Goal: Transaction & Acquisition: Purchase product/service

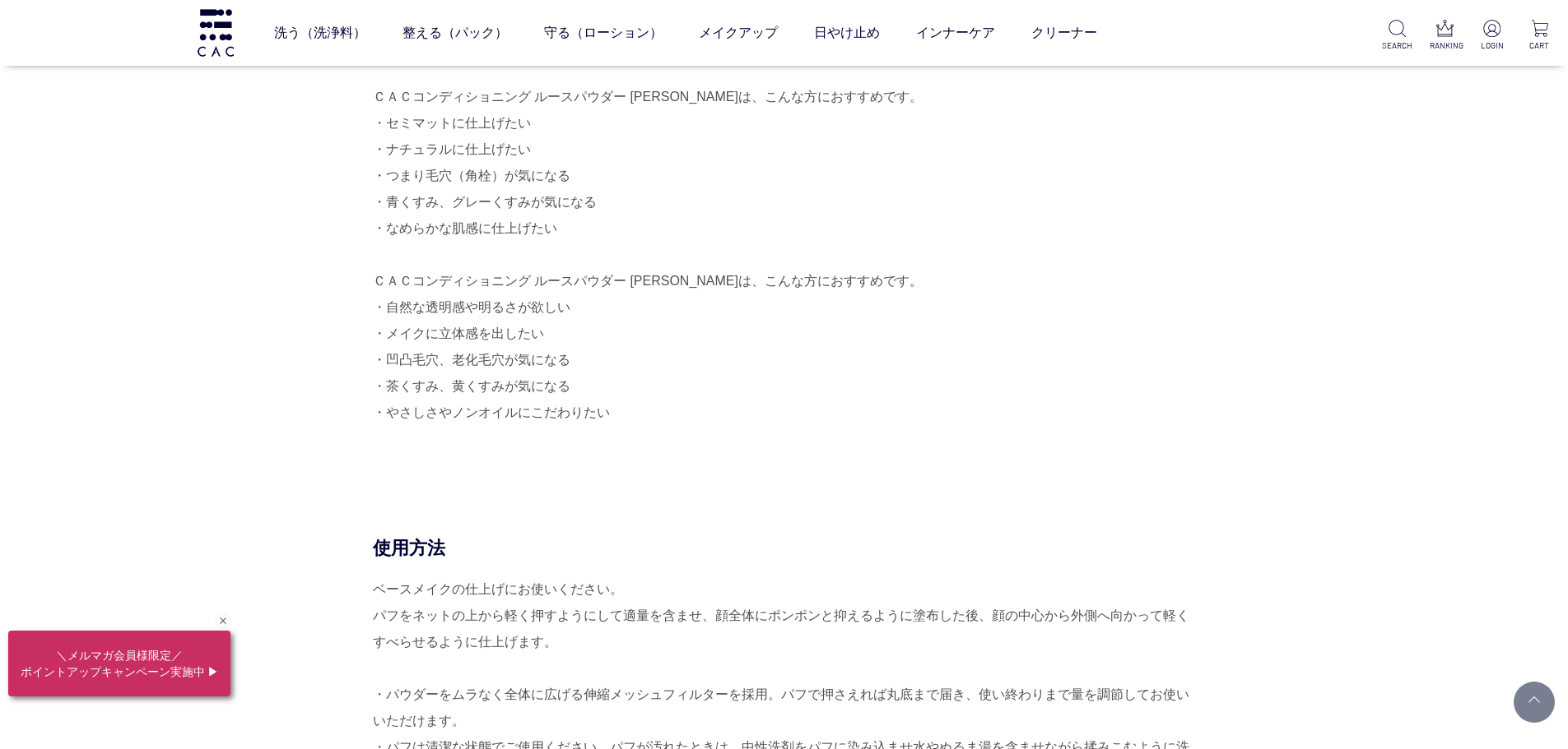
scroll to position [822, 0]
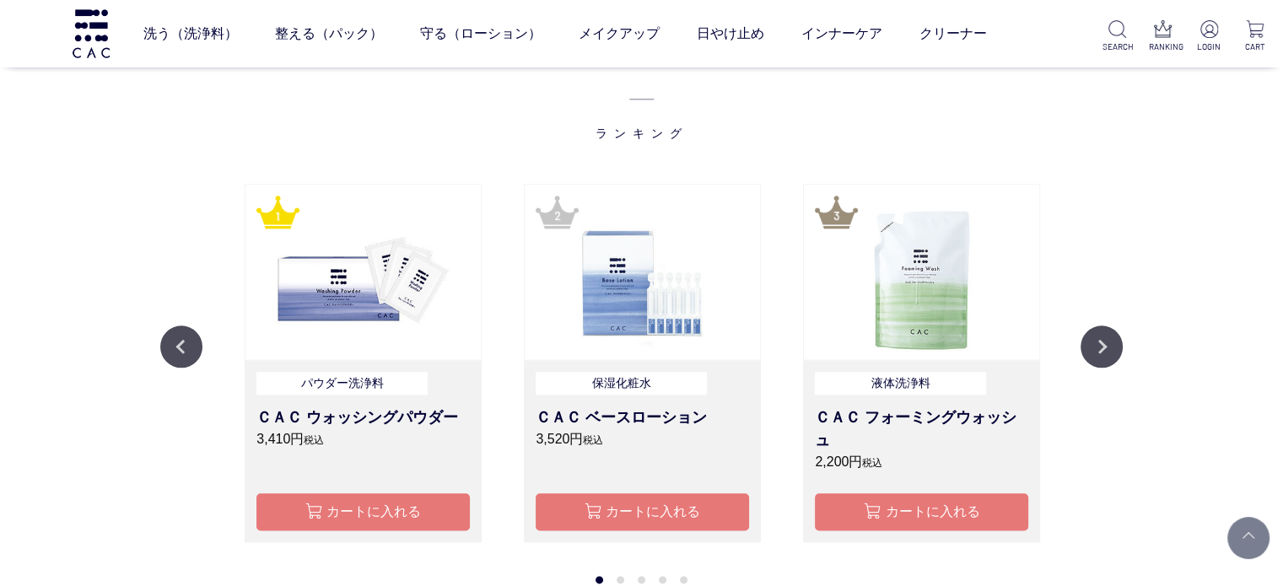
scroll to position [2024, 0]
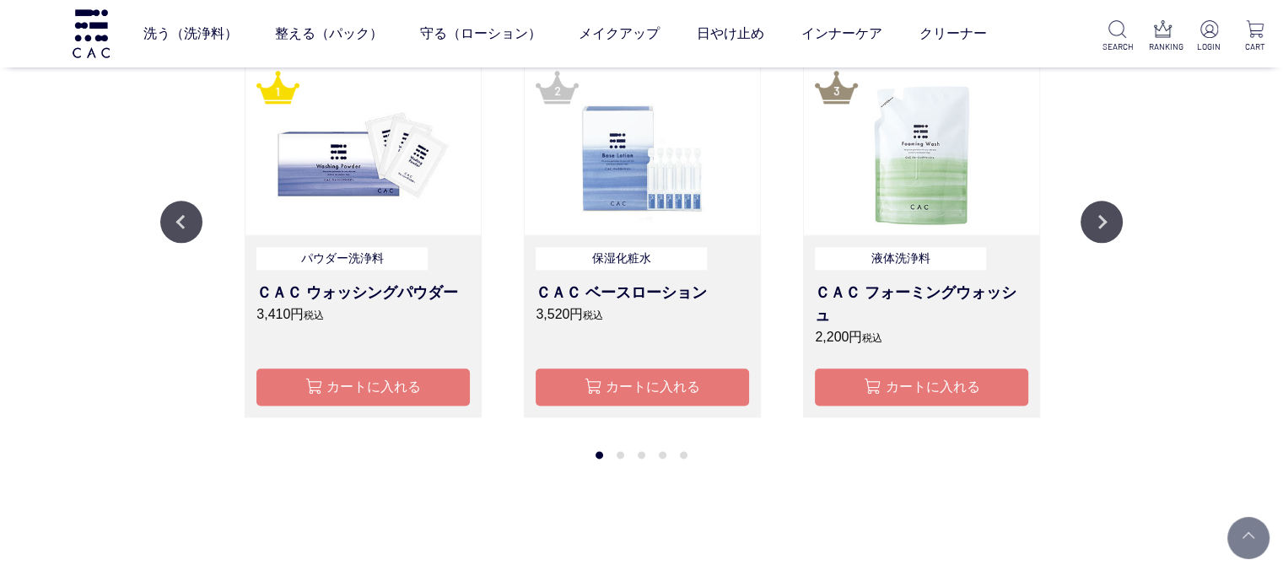
click at [252, 283] on div "パウダー洗浄料 ＣＡＣ ウォッシングパウダー 3,410円 税込 カートに入れる" at bounding box center [363, 325] width 237 height 181
click at [387, 393] on button "カートに入れる" at bounding box center [362, 387] width 213 height 36
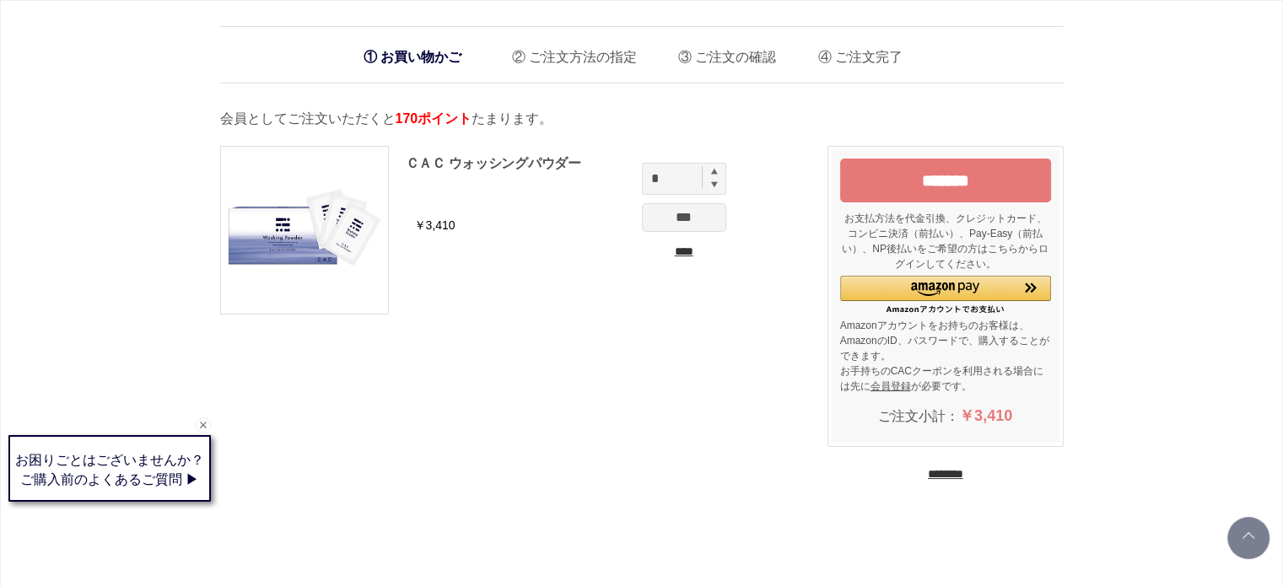
click at [595, 413] on div "ＣＡＣ ウォッシングパウダー ￥3,410 * *** **** ******* お支払方法を代金引換、クレジットカード、コンビニ決済（前払い）、Pay-Ea…" at bounding box center [641, 322] width 843 height 387
click at [153, 220] on div "お買い物かご ご注文方法の指定 ご注文の確認 ご注文完了 通信に時間がかかっています。しばらく経ってもAmazonに移動しない場合は、申し訳ございませんが他の…" at bounding box center [641, 499] width 1283 height 999
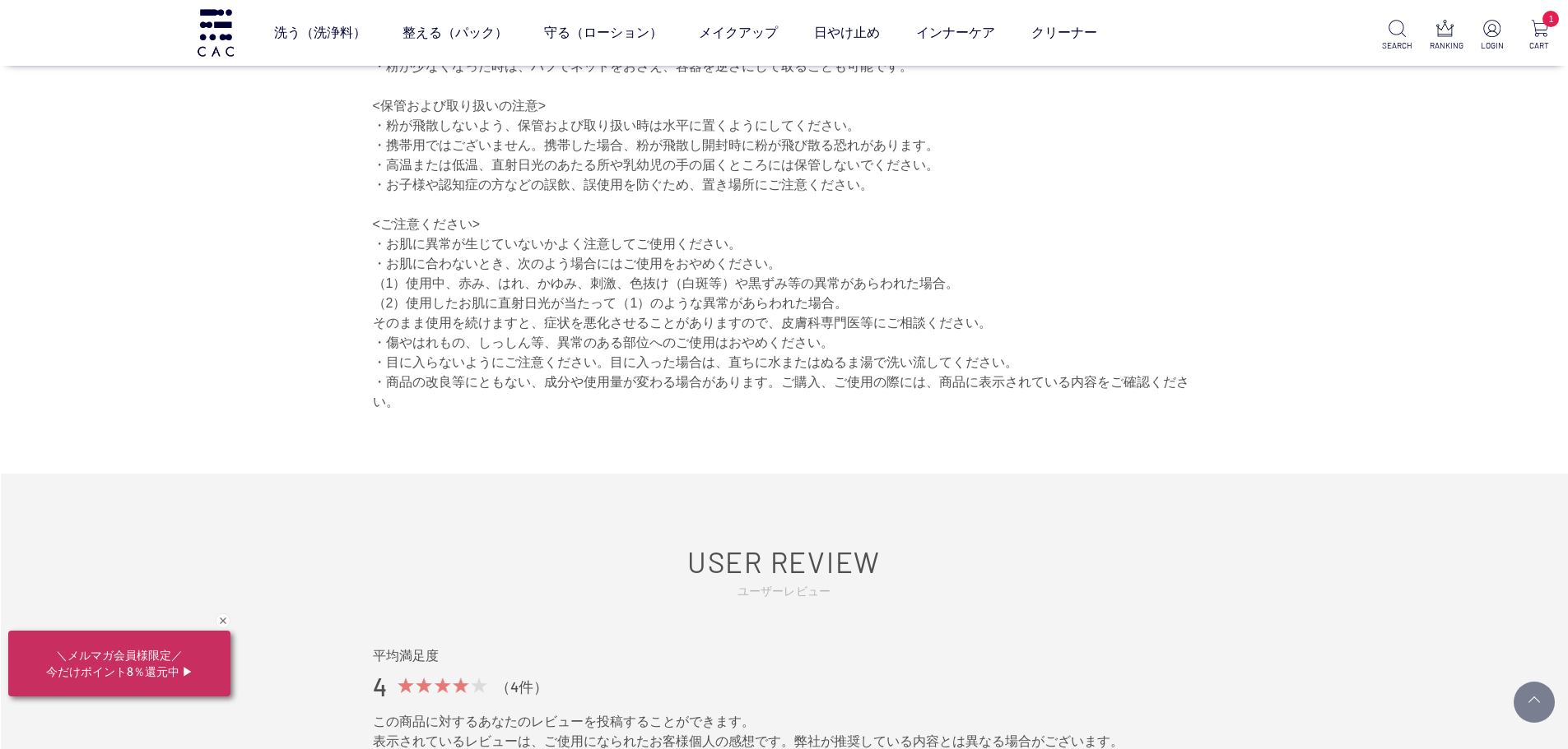
scroll to position [2056, 0]
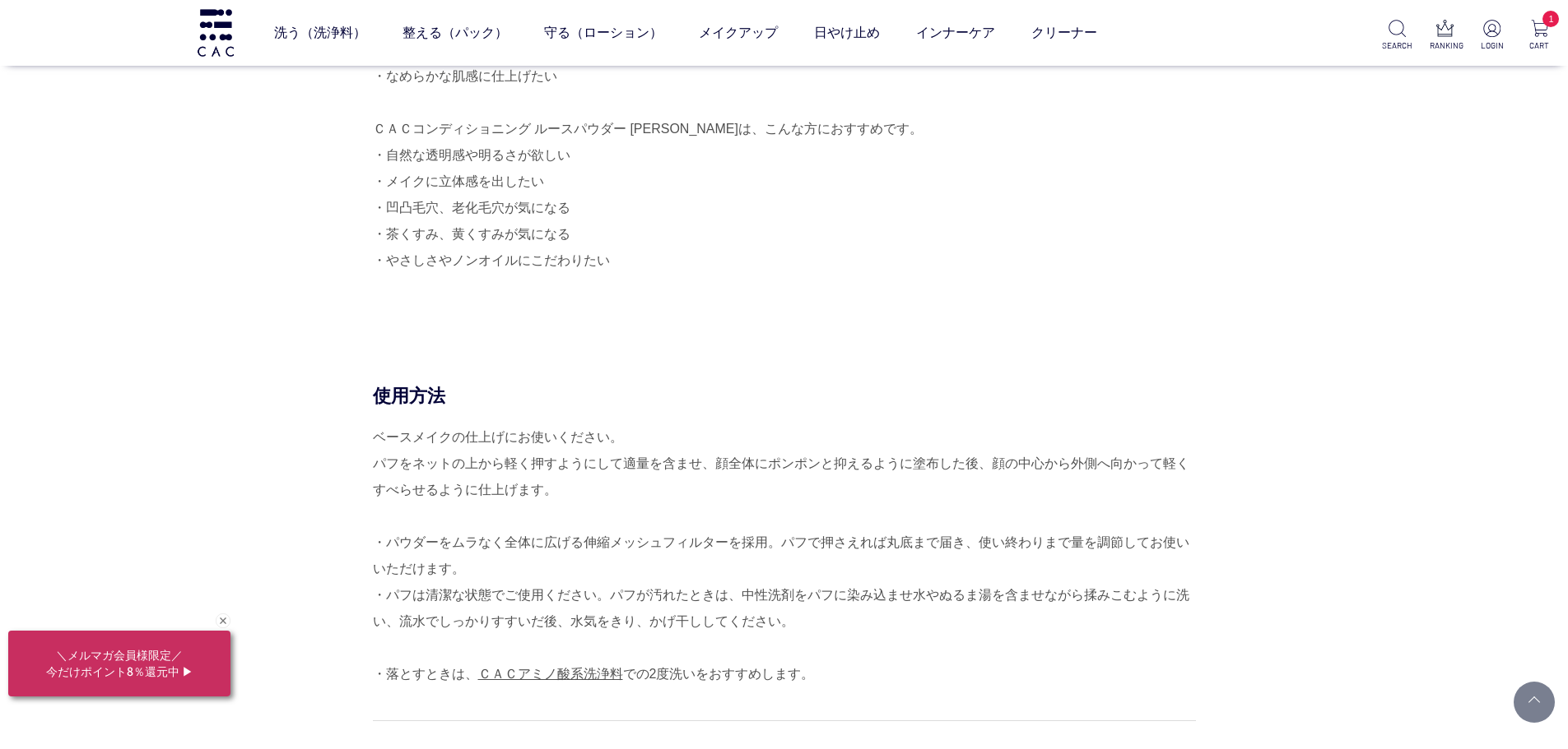
scroll to position [1316, 0]
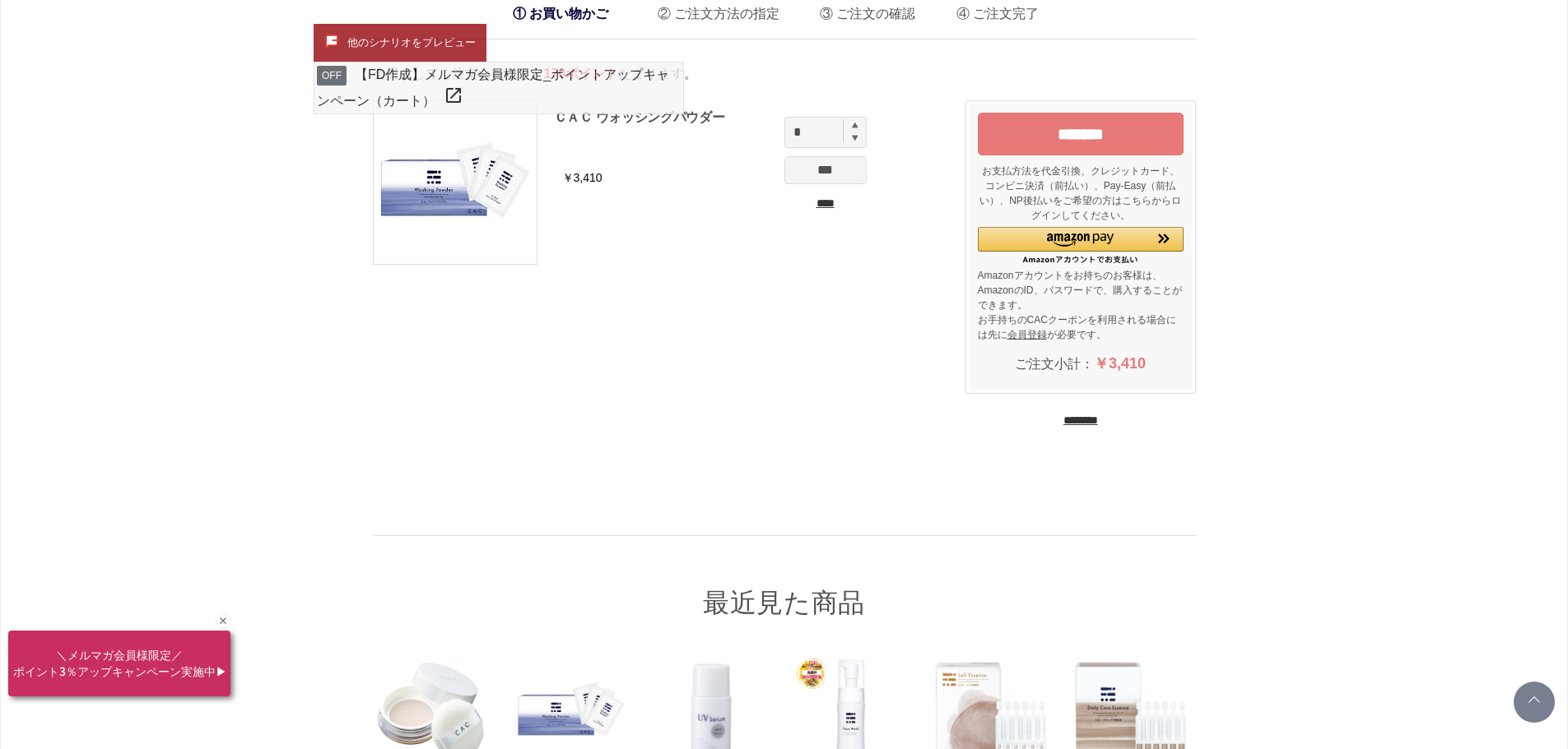
scroll to position [82, 0]
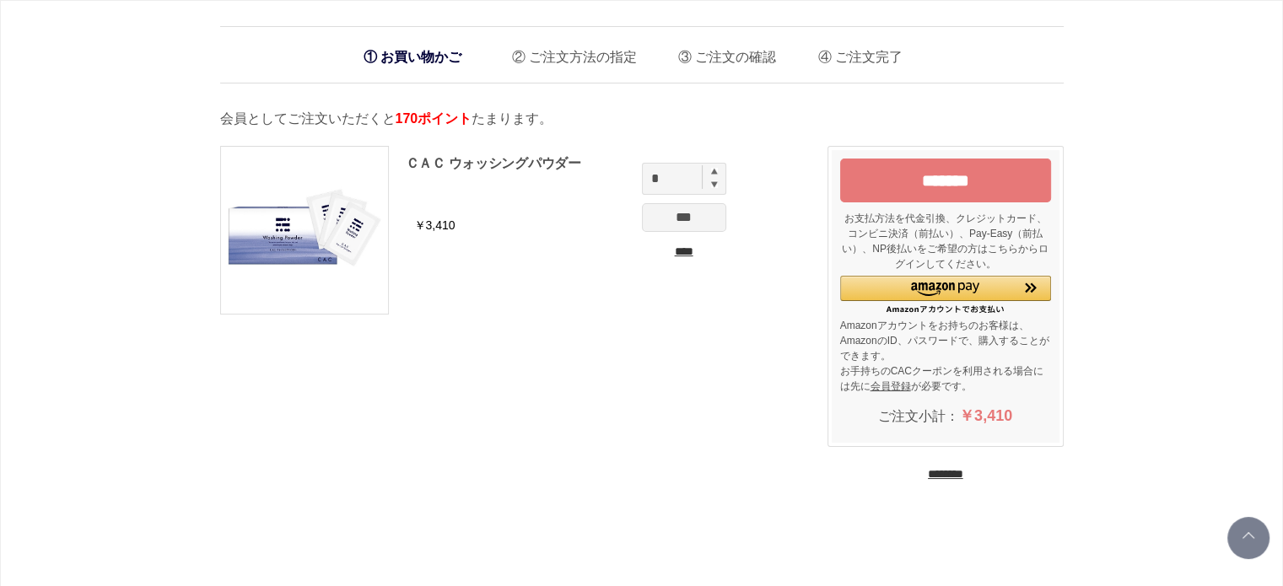
click at [89, 132] on div "お買い物かご ご注文方法の指定 ご注文の確認 ご注文完了 通信に時間がかかっています。しばらく経ってもAmazonに移動しない場合は、申し訳ございませんが他の…" at bounding box center [641, 499] width 1283 height 999
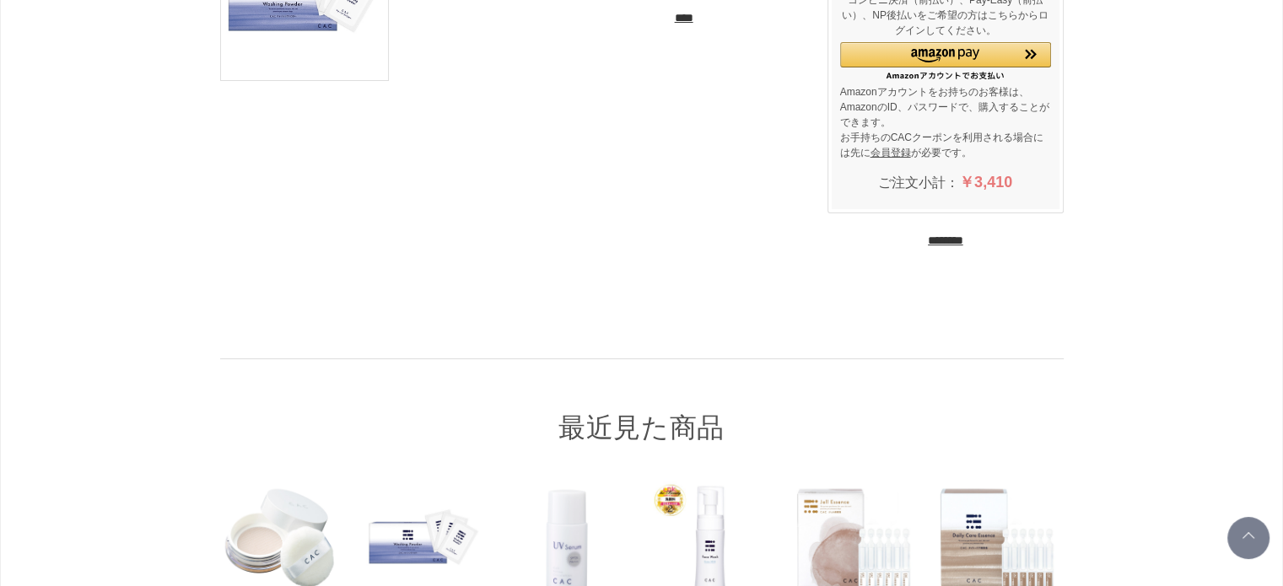
scroll to position [233, 0]
click at [963, 237] on input "********" at bounding box center [945, 242] width 35 height 16
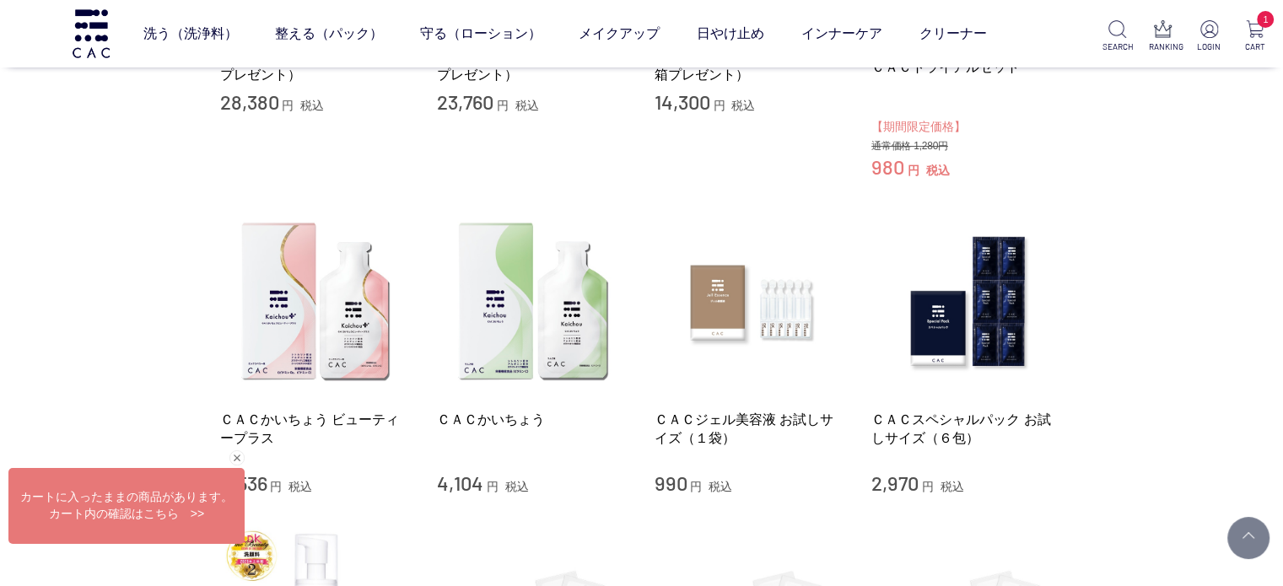
scroll to position [675, 0]
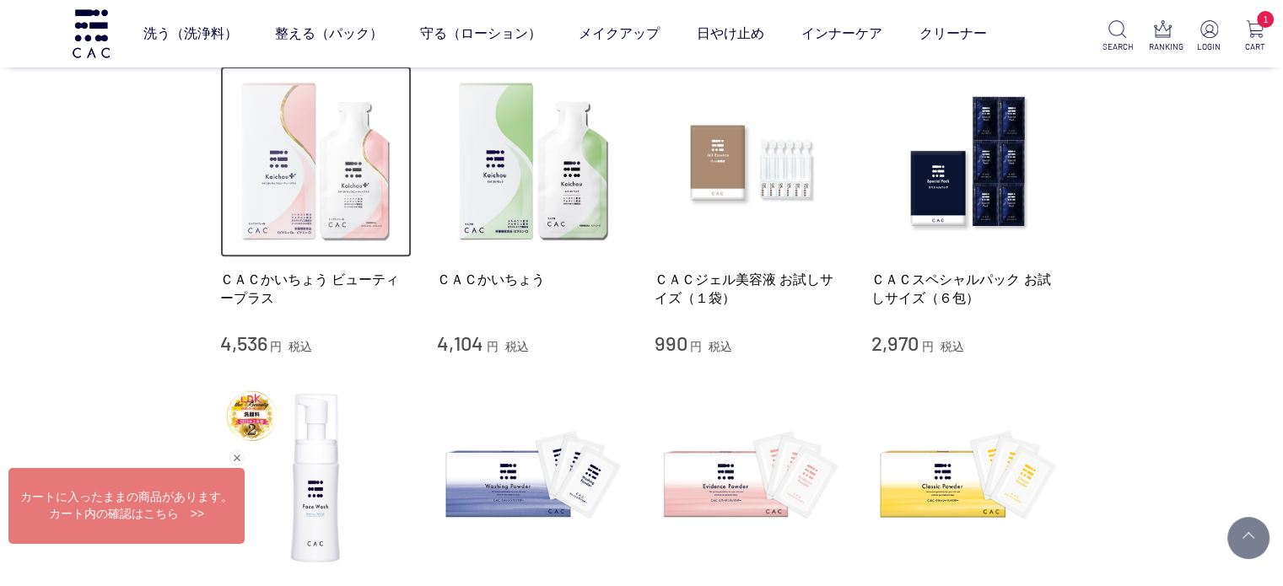
click at [382, 230] on img at bounding box center [316, 162] width 192 height 192
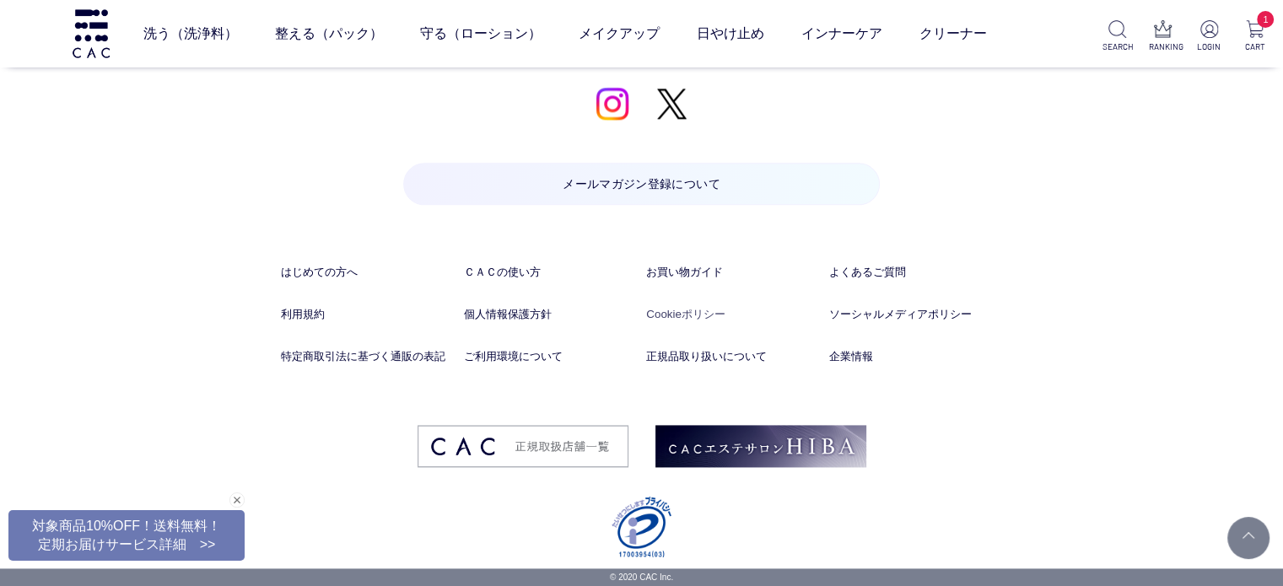
drag, startPoint x: 1038, startPoint y: 211, endPoint x: 708, endPoint y: 315, distance: 346.5
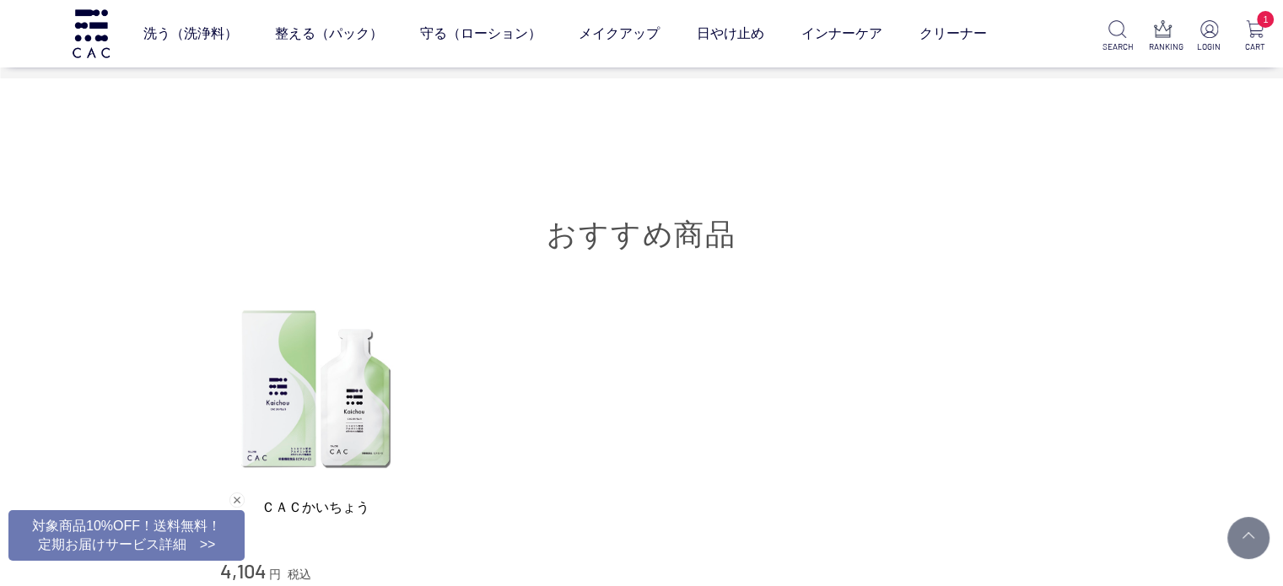
scroll to position [6893, 0]
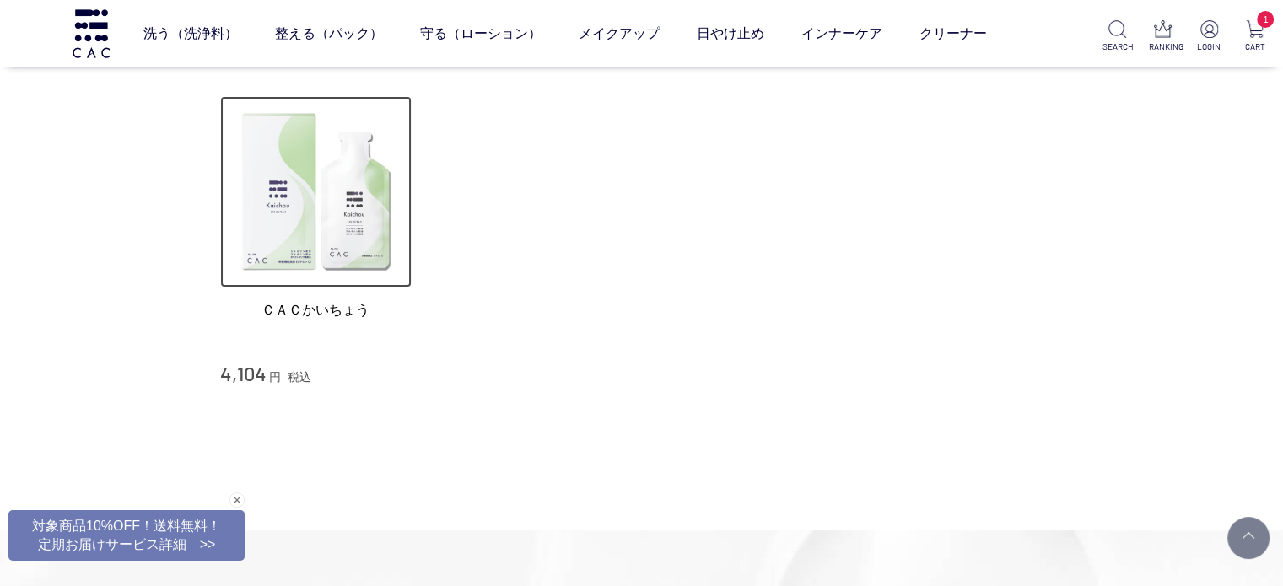
click at [407, 198] on img at bounding box center [316, 192] width 192 height 192
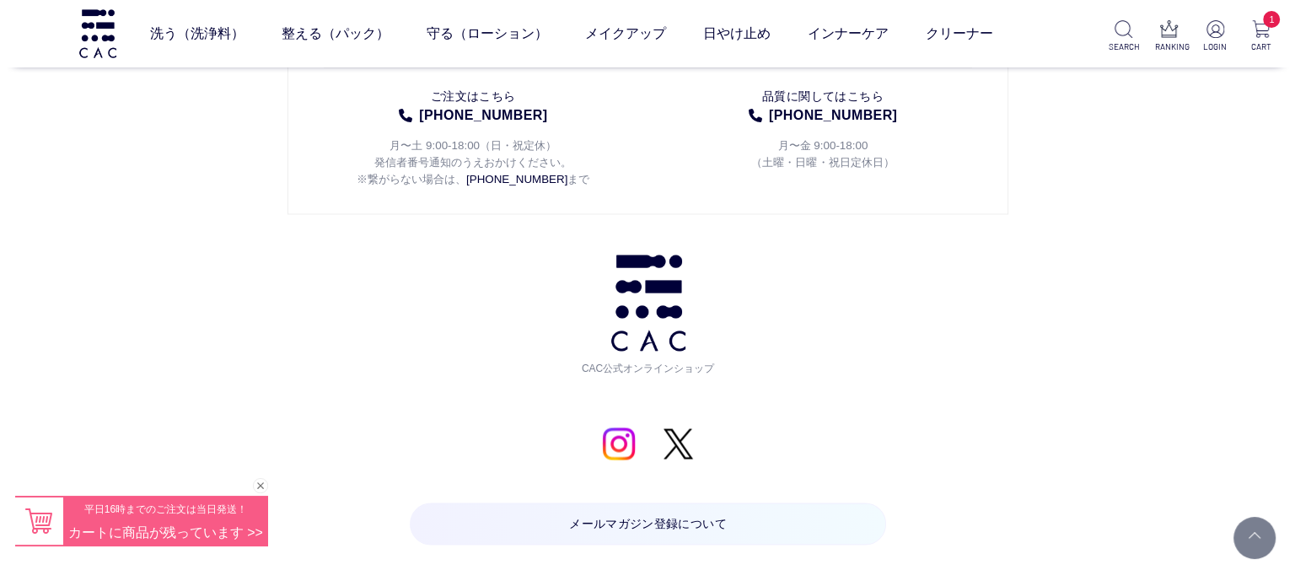
scroll to position [9446, 0]
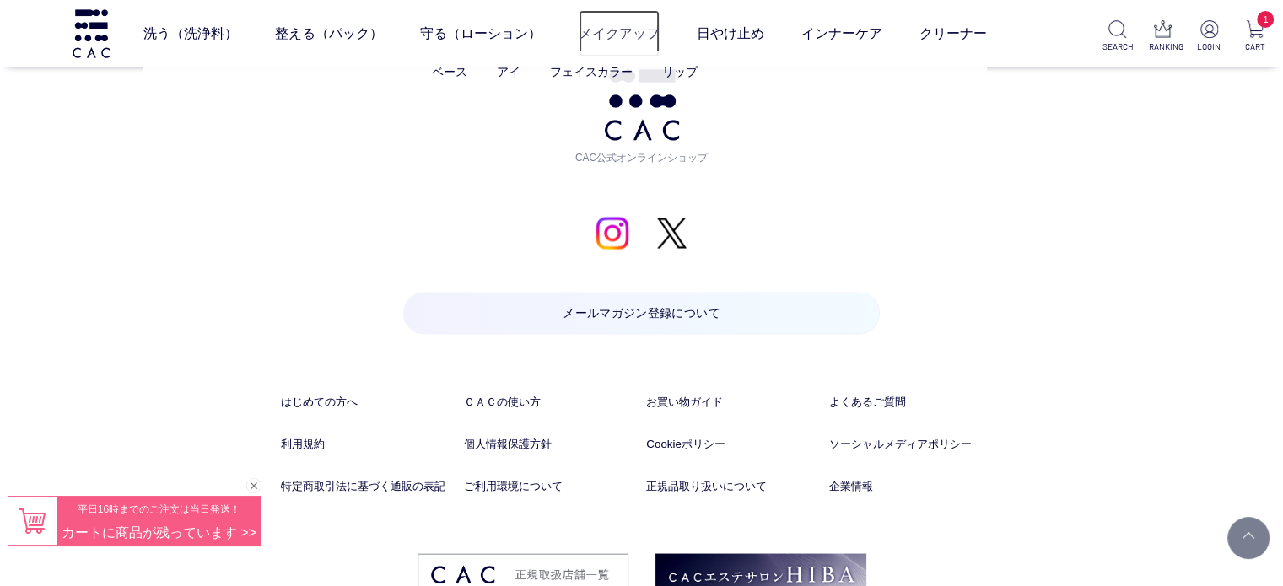
click at [625, 42] on link "メイクアップ" at bounding box center [619, 33] width 81 height 47
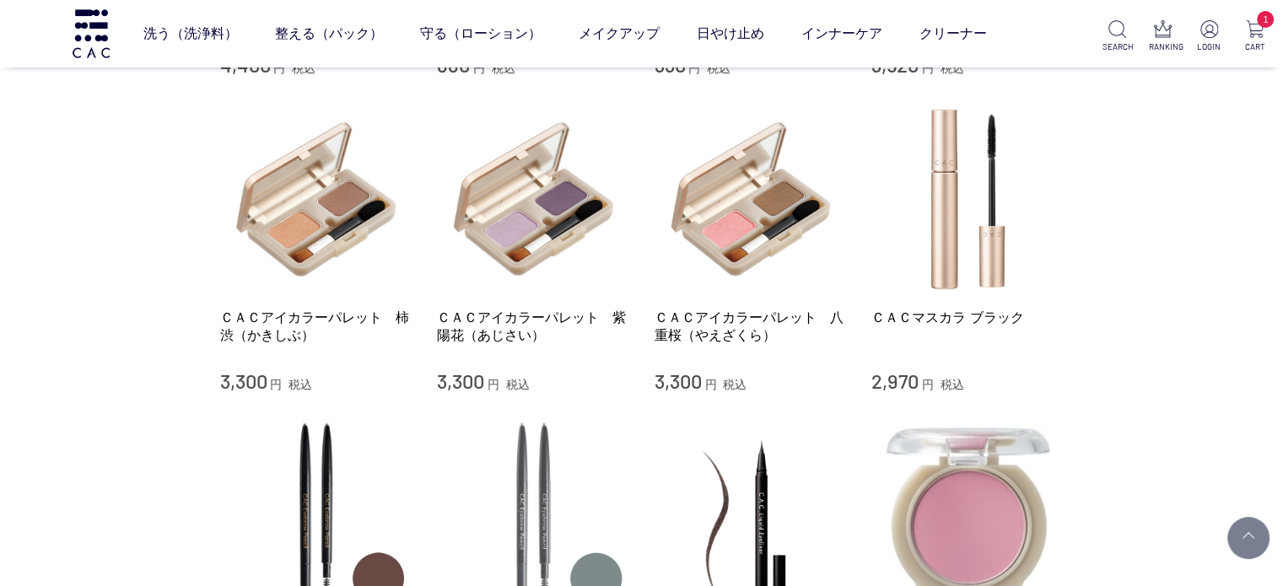
scroll to position [843, 0]
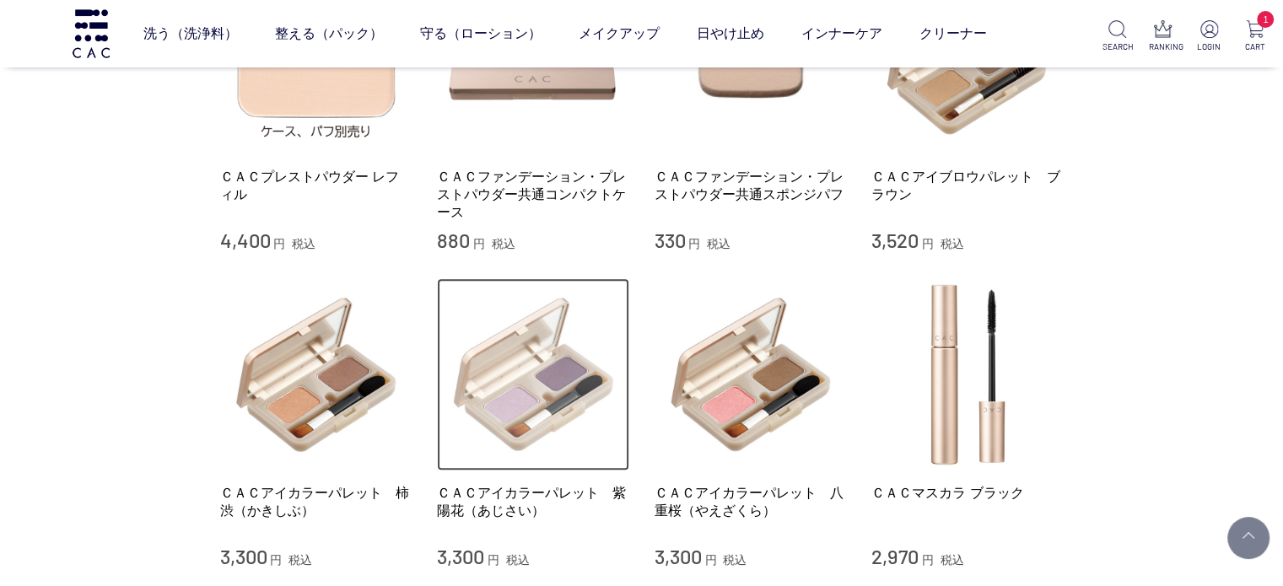
click at [534, 374] on img at bounding box center [533, 374] width 192 height 192
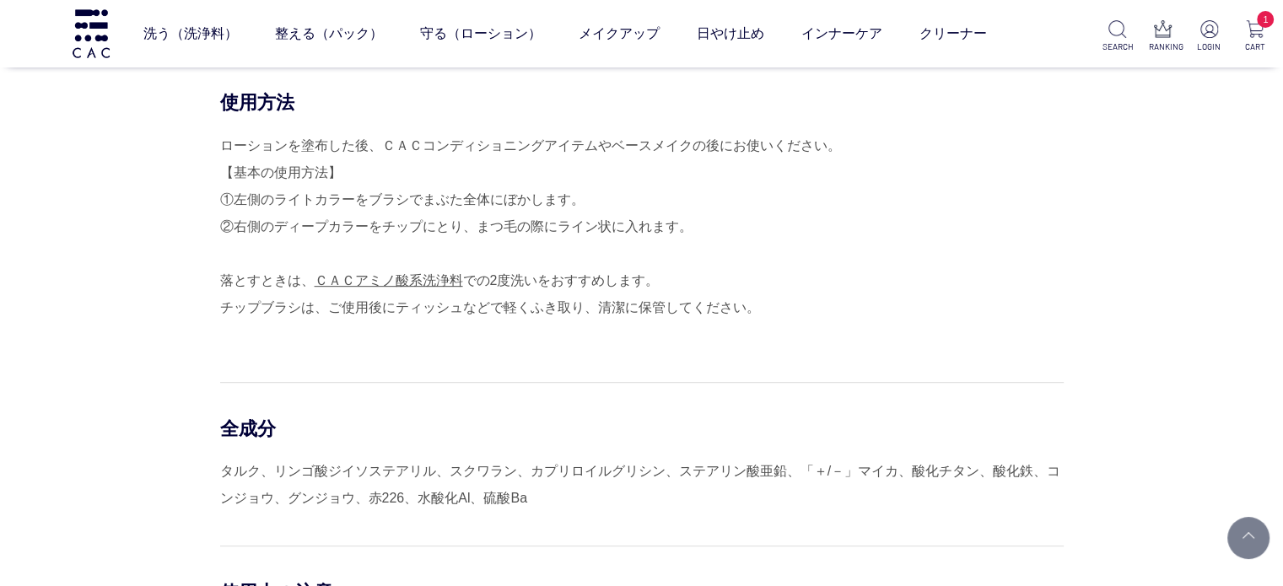
click at [543, 352] on div "使用方法 ローションを塗布した後、ＣＡＣコンディショニングアイテムやベースメイクの後にお使いください。 【基本の使用方法】 ①左側のライトカラーをブラシでまぶ…" at bounding box center [641, 423] width 843 height 666
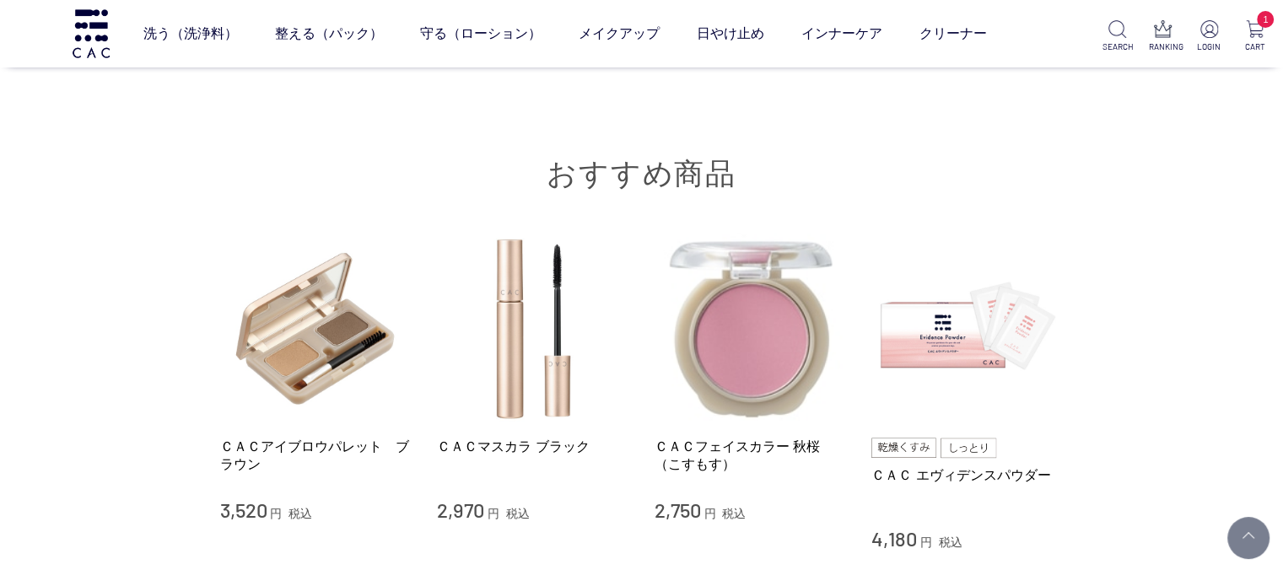
scroll to position [2277, 0]
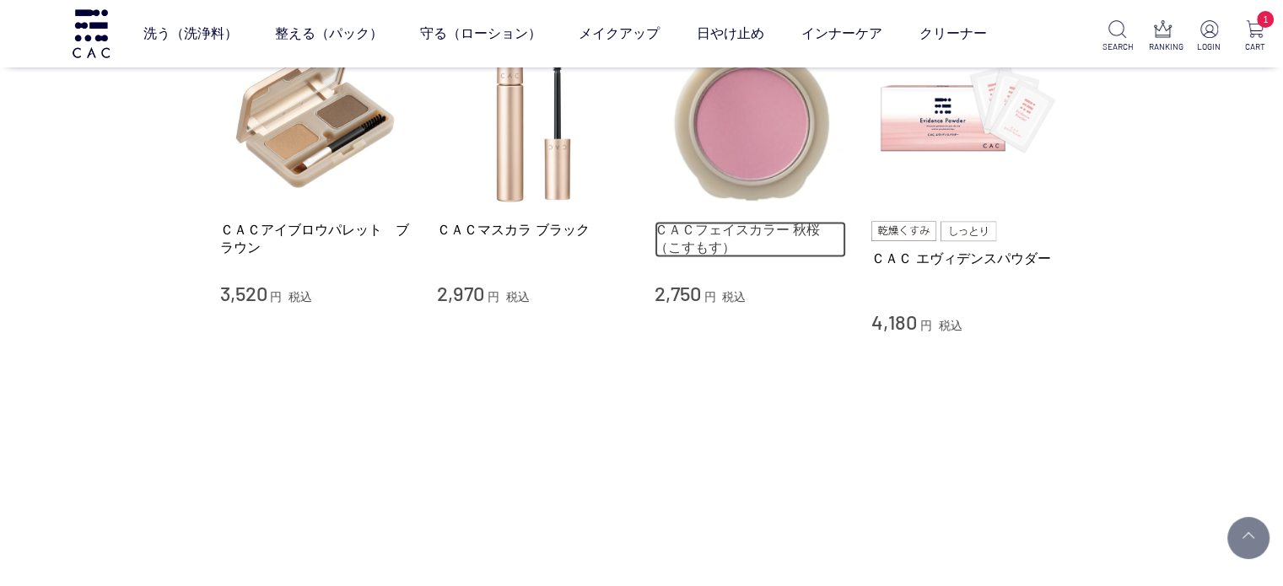
click at [793, 224] on link "ＣＡＣフェイスカラー 秋桜（こすもす）" at bounding box center [750, 239] width 192 height 36
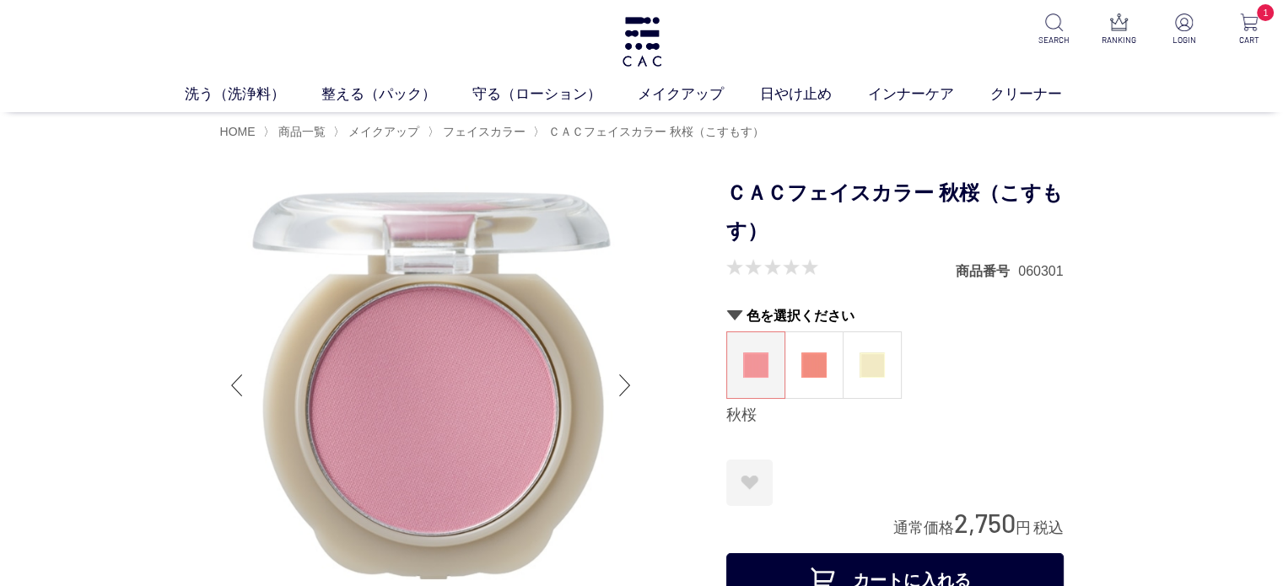
scroll to position [422, 0]
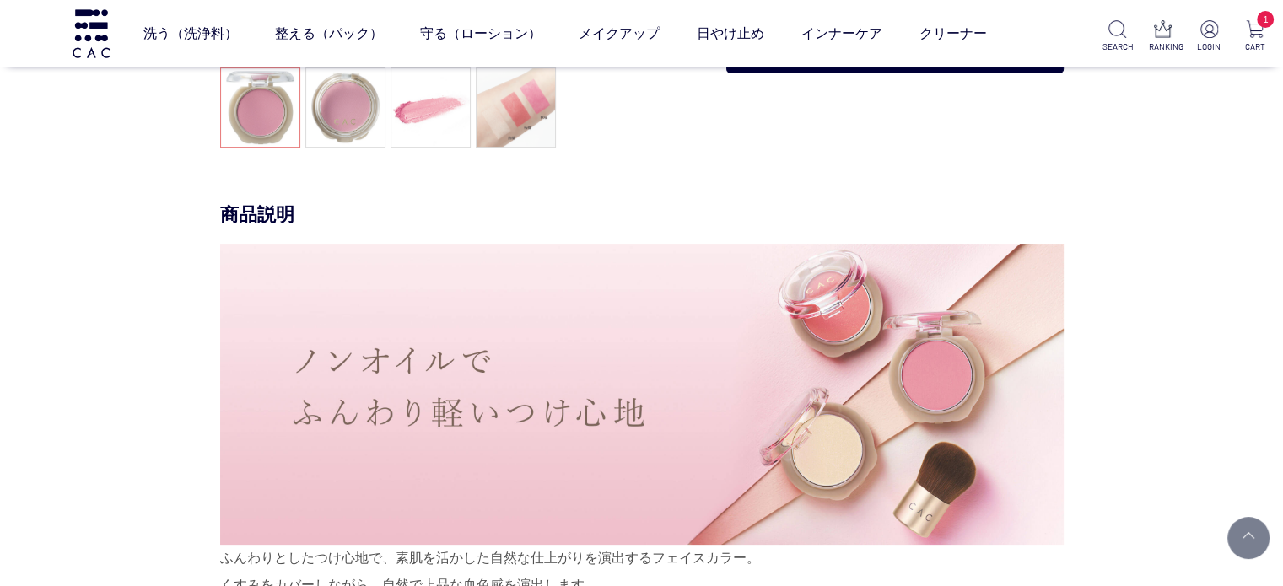
click at [1064, 299] on div "商品説明 ふんわりとしたつけ心地で、素肌を活かした自然な仕上がりを演出するフェイスカラー。 くすみをカバーしながら、自然で上品な血色感を演出します。 ＣＡＣア…" at bounding box center [641, 480] width 843 height 557
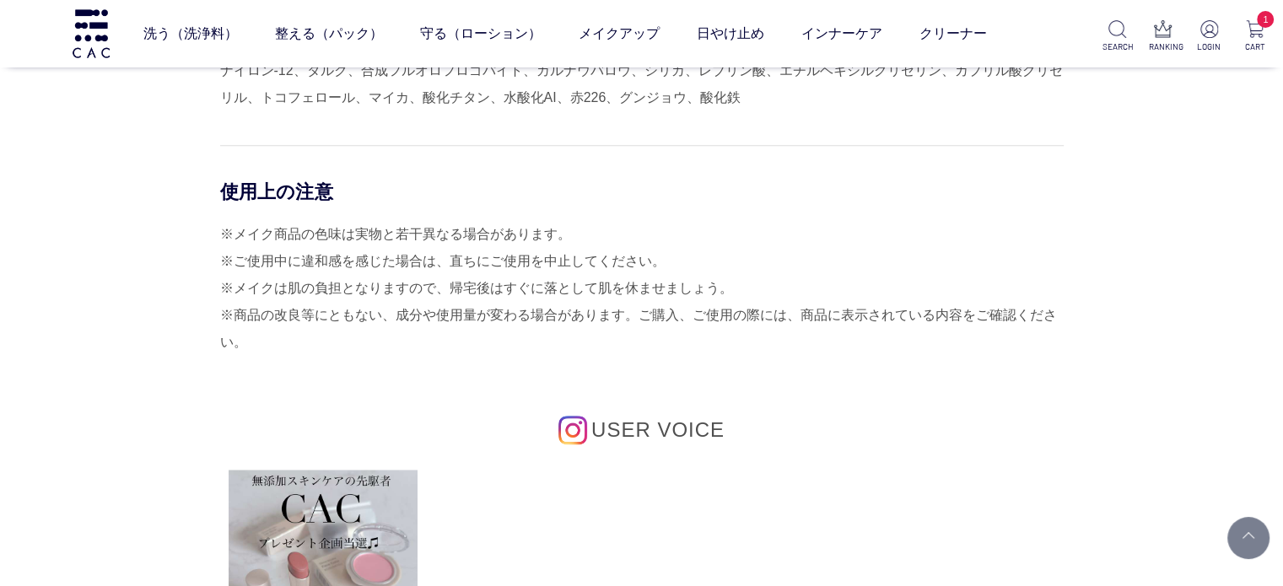
scroll to position [1012, 0]
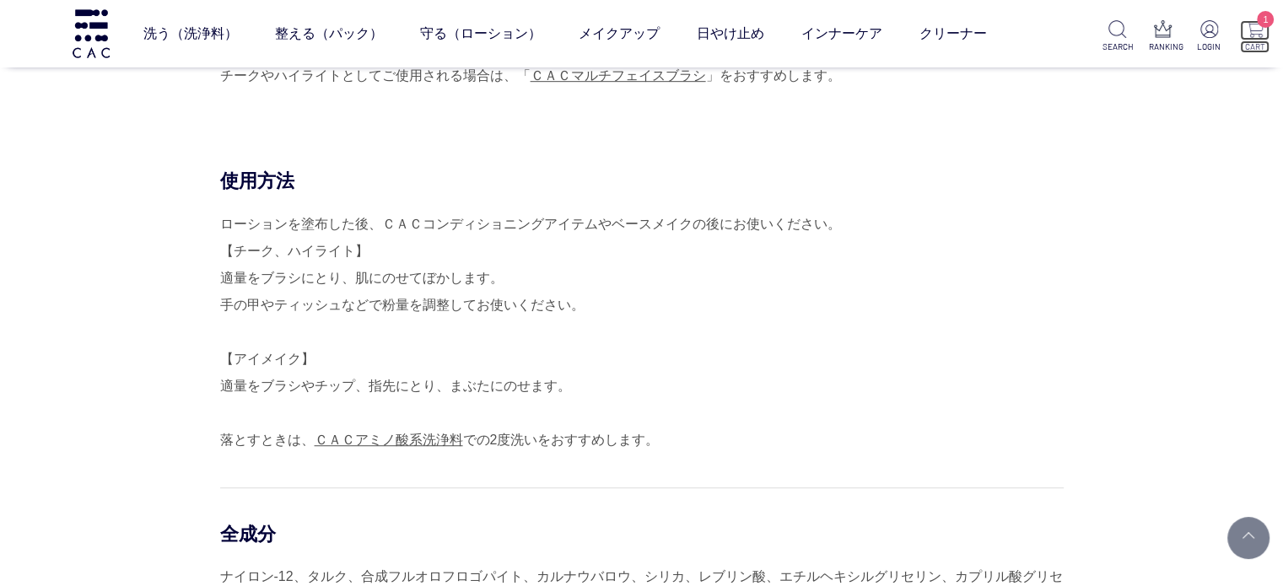
click at [1245, 22] on p "1" at bounding box center [1255, 30] width 30 height 20
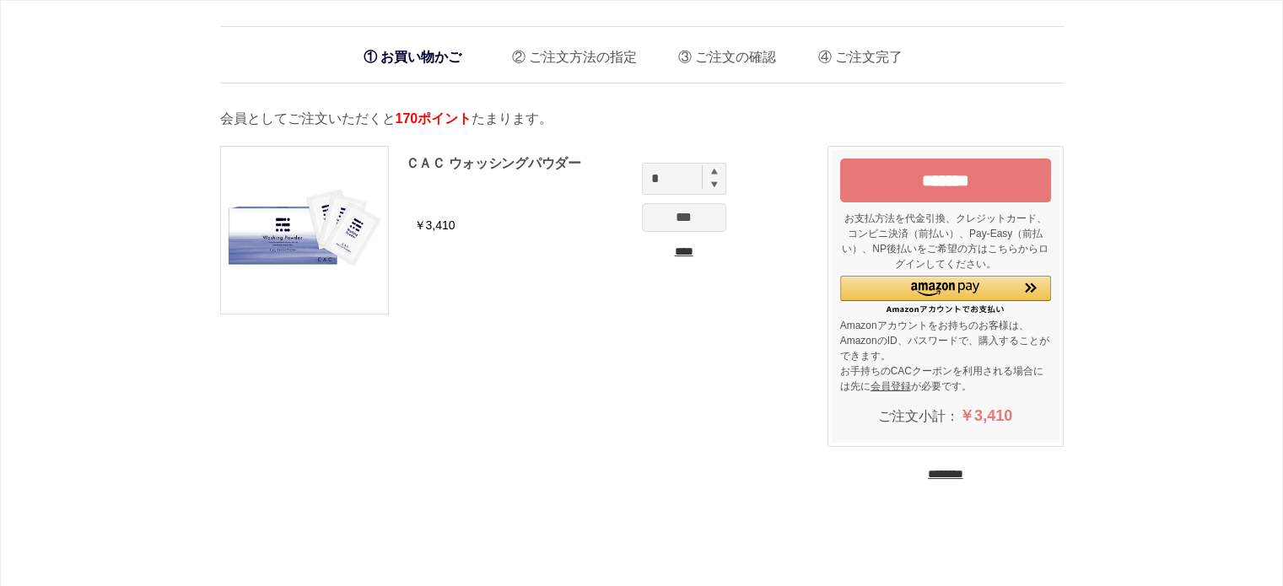
click at [922, 165] on input "*******" at bounding box center [945, 181] width 211 height 44
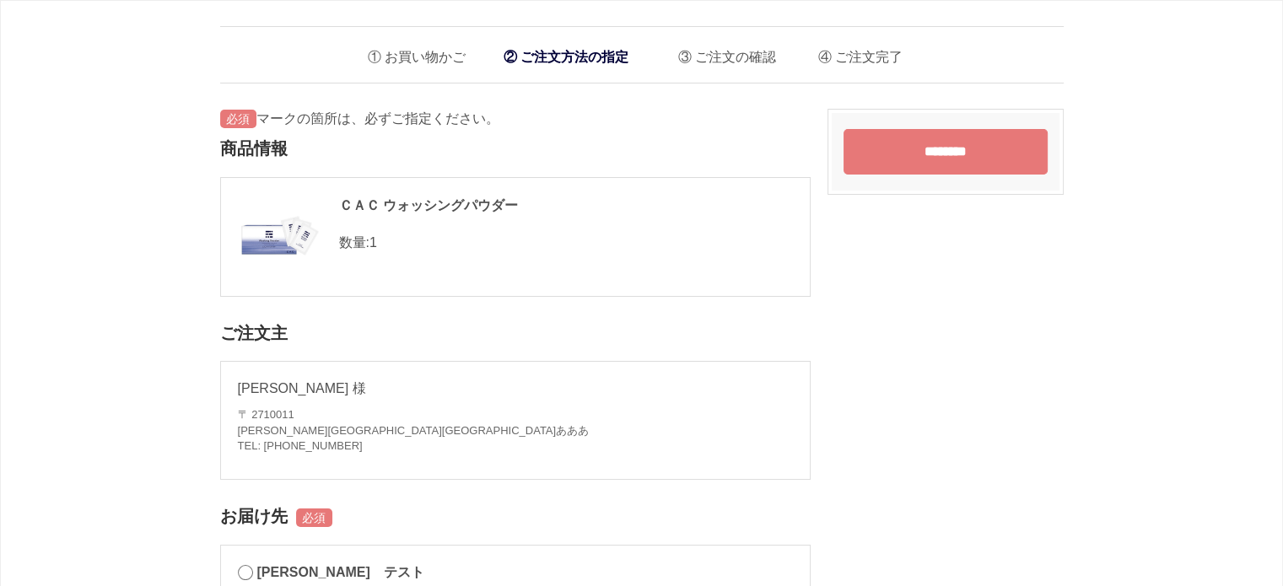
click at [997, 168] on input "********" at bounding box center [945, 152] width 204 height 46
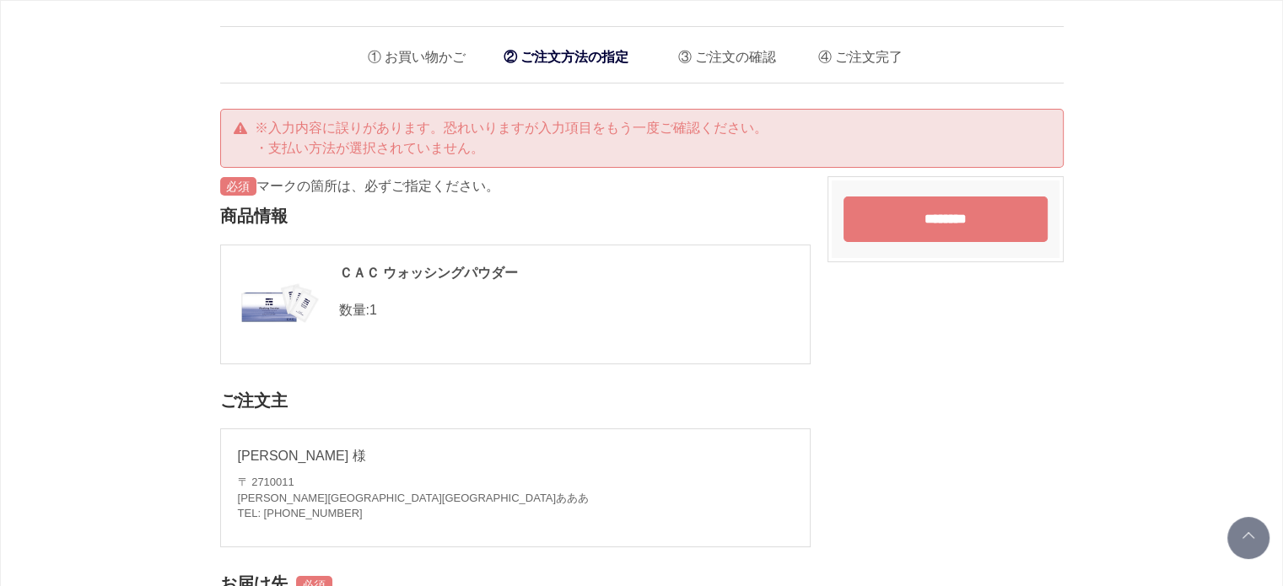
click at [948, 222] on input "********" at bounding box center [945, 220] width 204 height 46
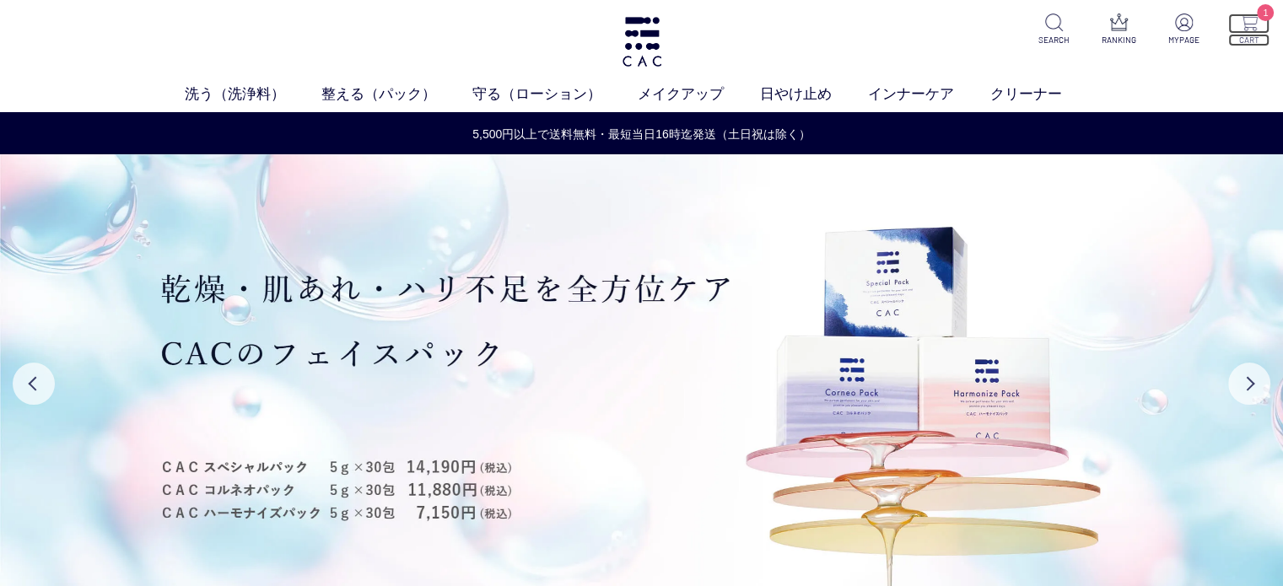
click at [1247, 34] on p "CART" at bounding box center [1248, 40] width 41 height 13
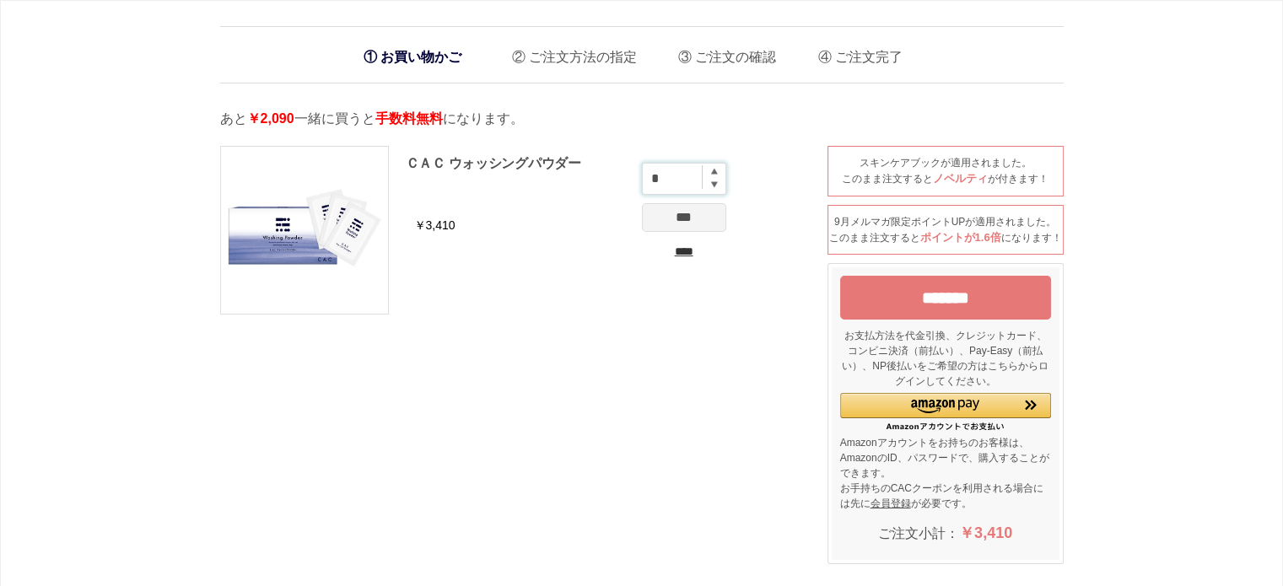
click at [714, 177] on input "*" at bounding box center [684, 179] width 84 height 32
type input "*"
click at [707, 209] on input "***" at bounding box center [684, 217] width 84 height 29
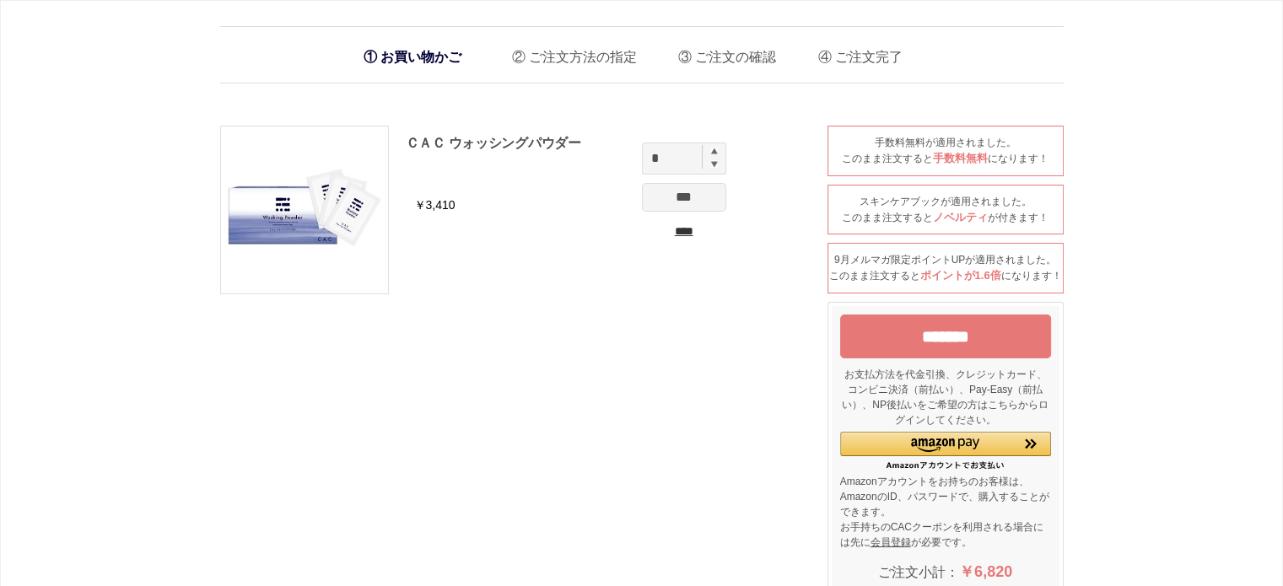
click at [1134, 296] on div "お買い物かご ご注文方法の指定 ご注文の確認 ご注文完了 通信に時間がかかっています。しばらく経ってもAmazonに移動しない場合は、申し訳ございませんが他の…" at bounding box center [641, 577] width 1283 height 1154
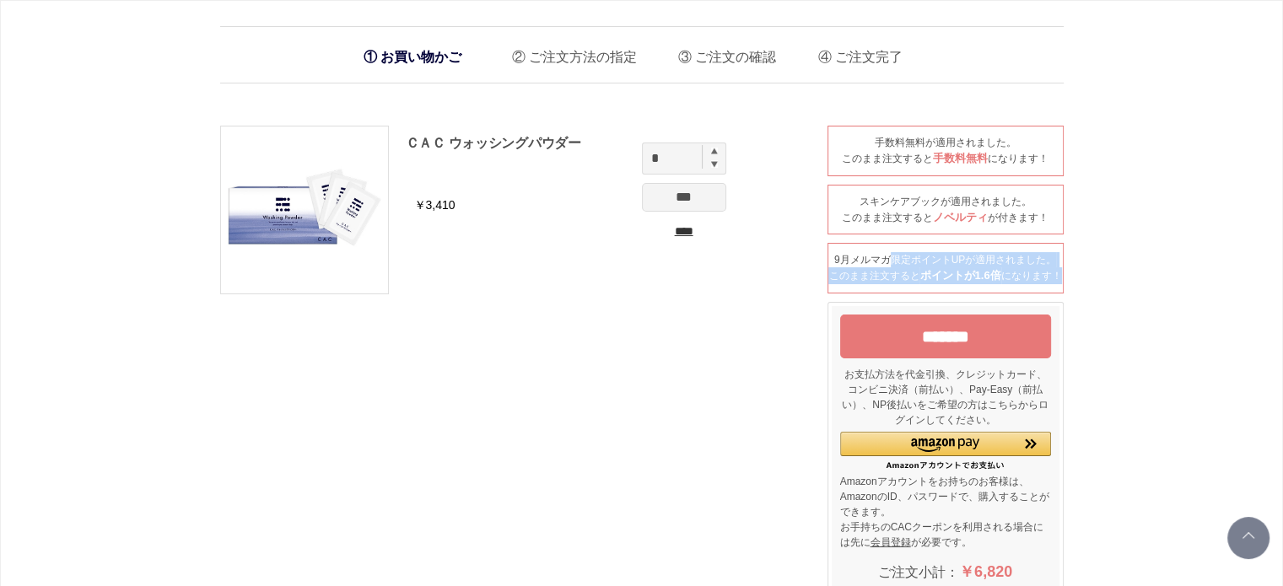
drag, startPoint x: 840, startPoint y: 257, endPoint x: 1001, endPoint y: 288, distance: 163.9
click at [1001, 288] on div "9月メルマガ限定ポイントUPが適用されました。 このまま注文すると ポイントが1.6倍 になります！" at bounding box center [945, 268] width 236 height 51
click at [1205, 304] on div "お買い物かご ご注文方法の指定 ご注文の確認 ご注文完了 通信に時間がかかっています。しばらく経ってもAmazonに移動しない場合は、申し訳ございませんが他の…" at bounding box center [641, 577] width 1283 height 1154
click at [681, 230] on input "****" at bounding box center [684, 232] width 84 height 18
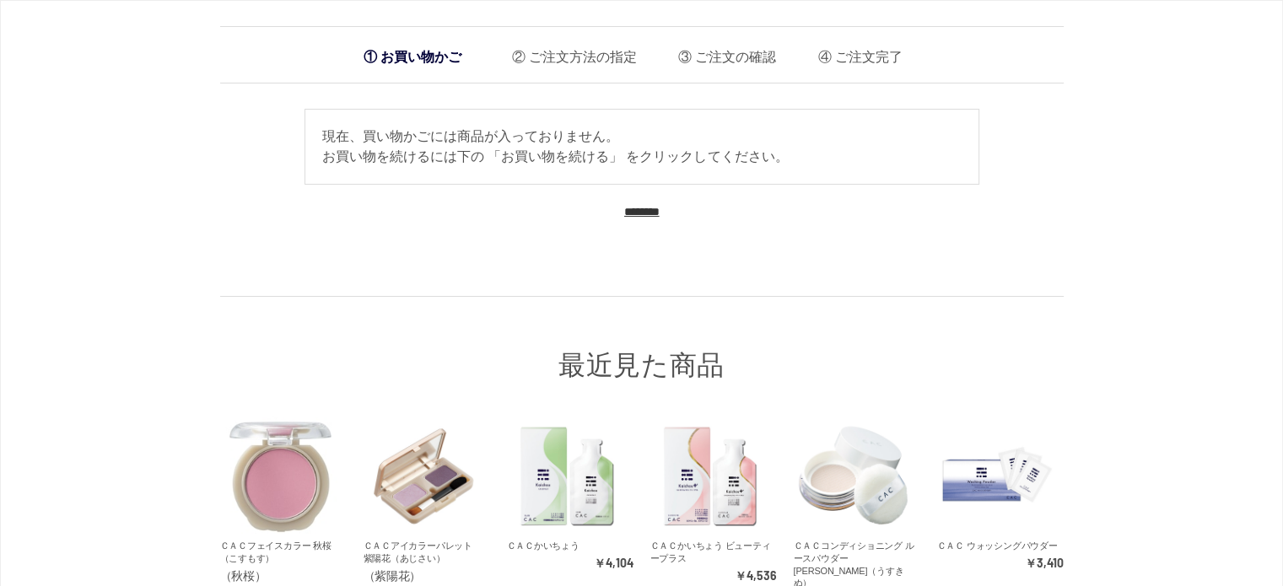
click at [649, 218] on input "********" at bounding box center [641, 212] width 35 height 16
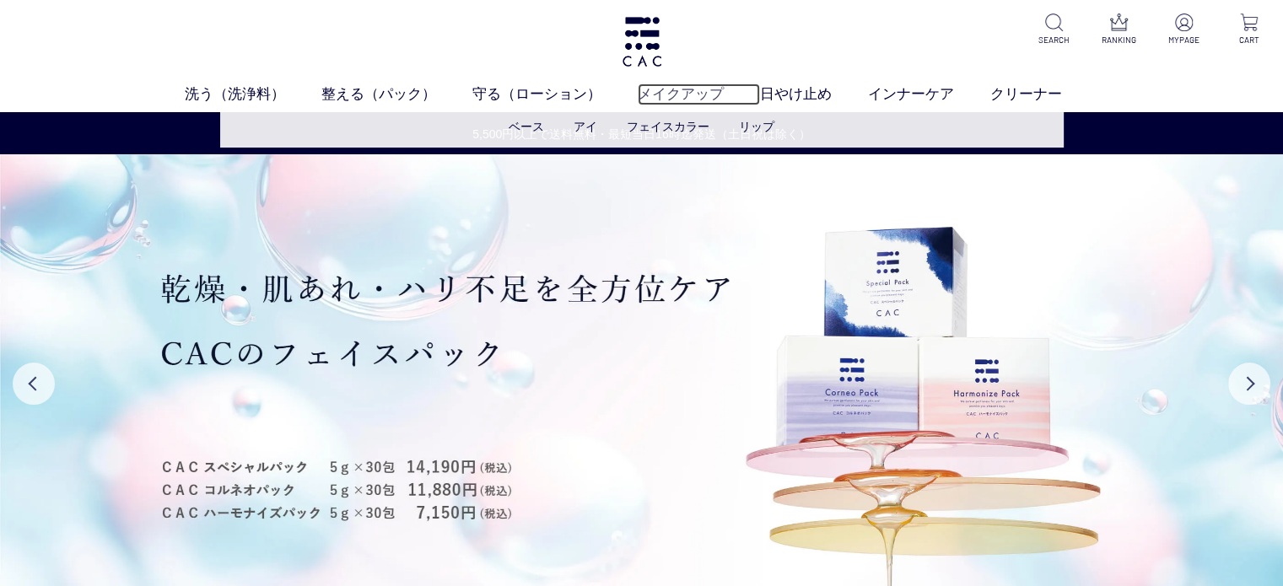
click at [681, 97] on link "メイクアップ" at bounding box center [699, 94] width 122 height 22
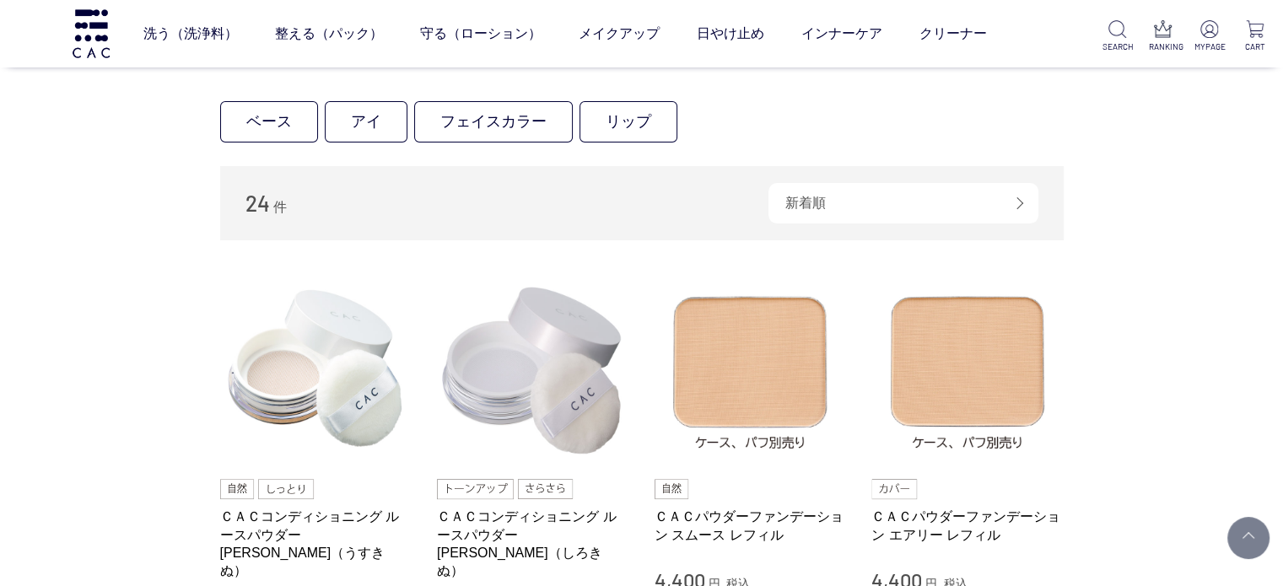
scroll to position [506, 0]
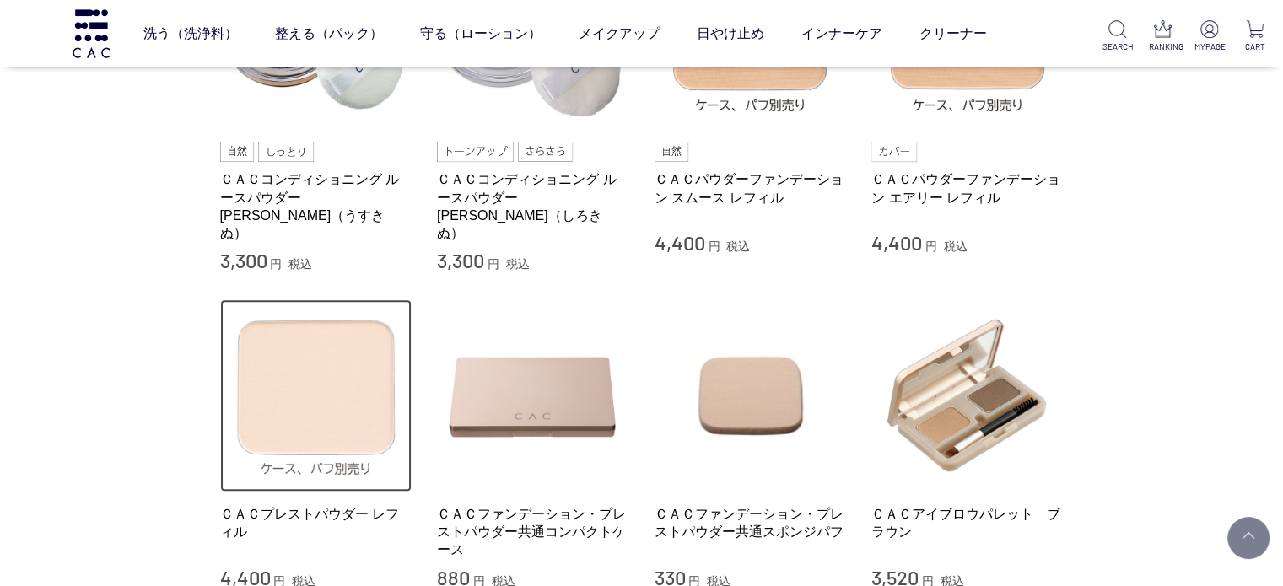
click at [348, 425] on img at bounding box center [316, 395] width 192 height 192
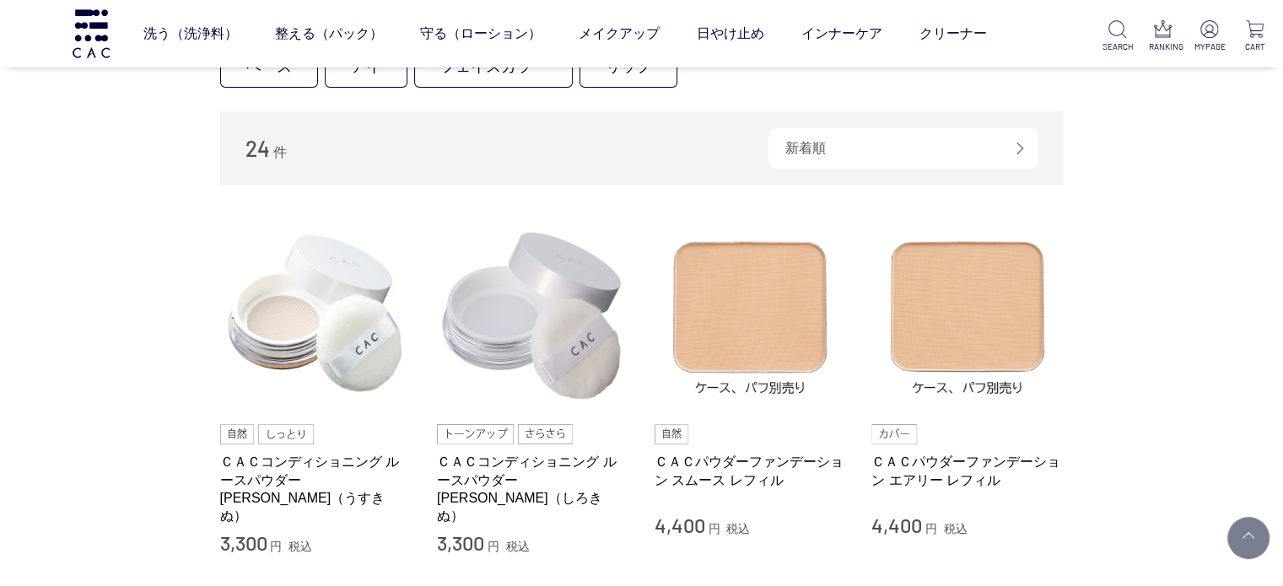
scroll to position [253, 0]
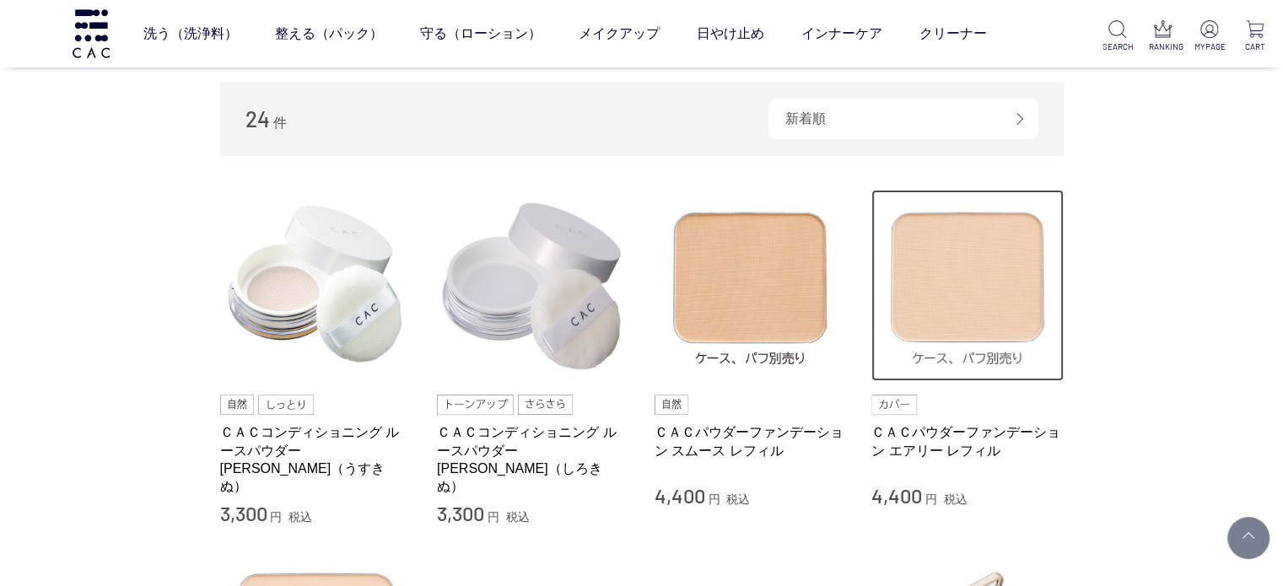
click at [903, 312] on img at bounding box center [967, 286] width 192 height 192
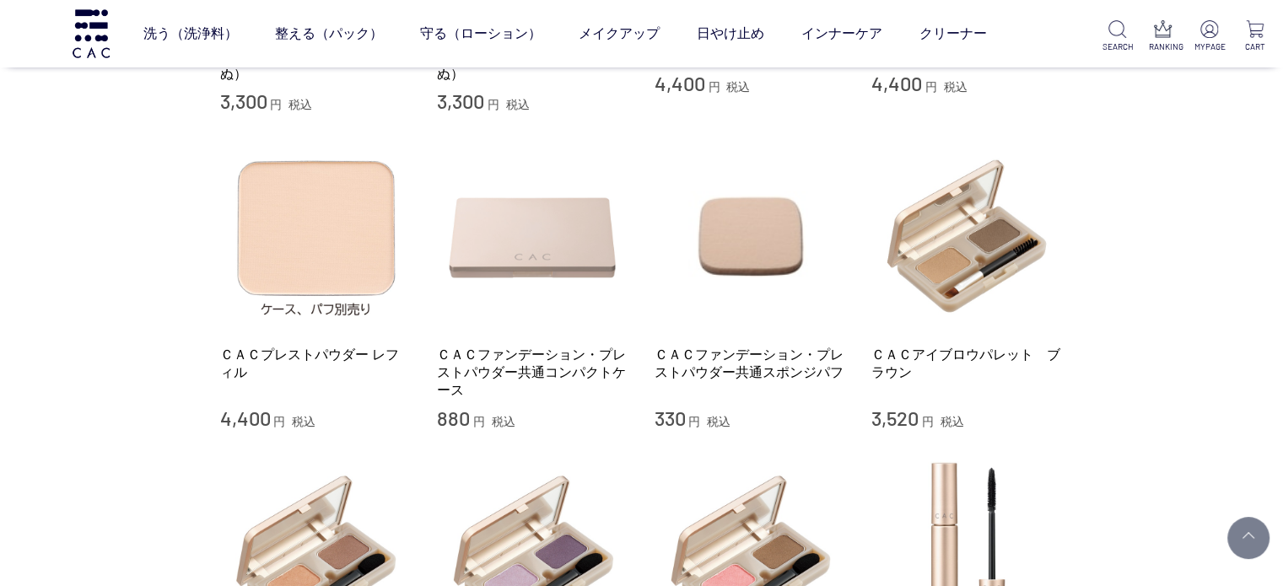
scroll to position [506, 0]
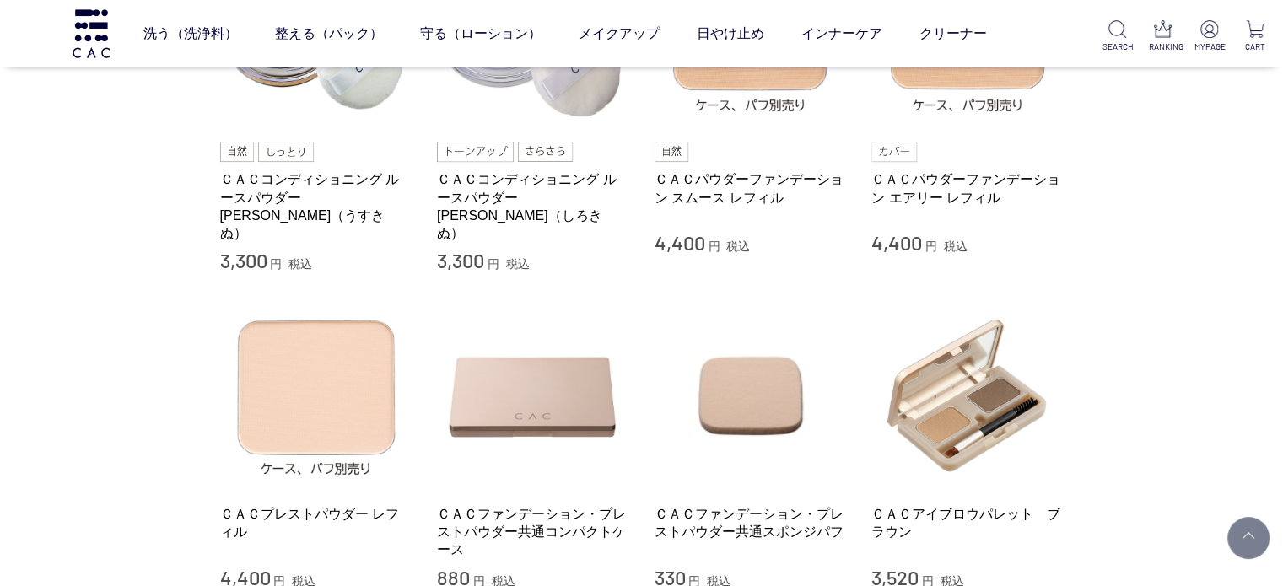
click at [127, 41] on div "洗う（洗浄料） 液体洗浄料 パウダー洗浄料 泡洗顔料 グッズ 整える（パック） フェイスパック ヘアパック 守る（ローション） 保湿化粧水 柔軟化粧水 美容液…" at bounding box center [513, 33] width 1026 height 67
click at [94, 46] on img at bounding box center [91, 33] width 42 height 48
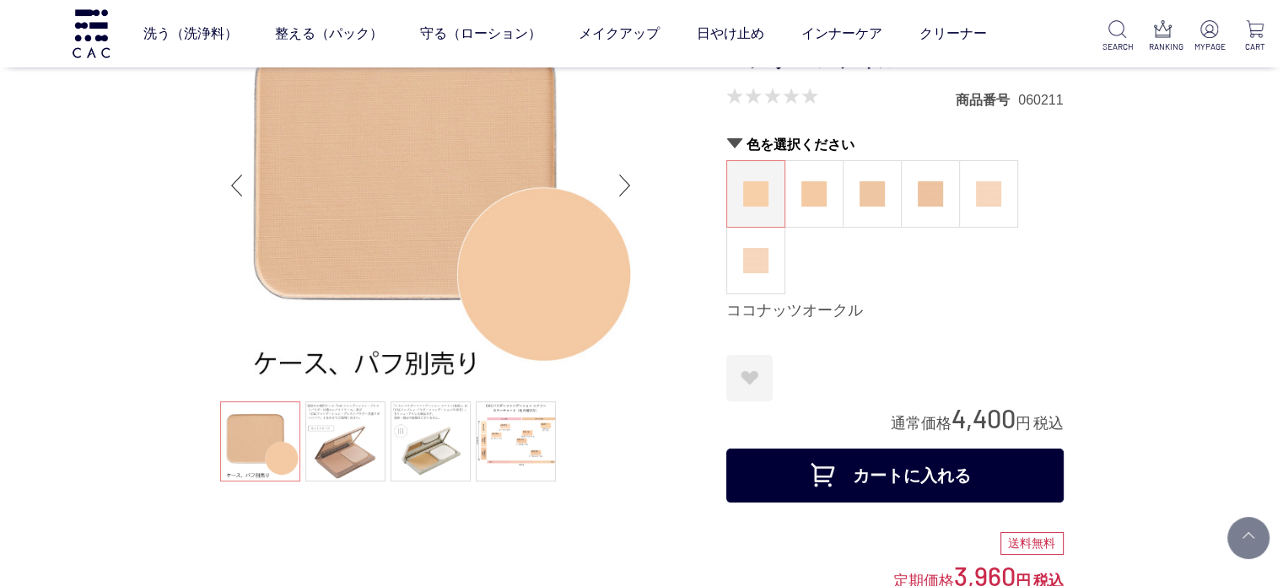
scroll to position [169, 0]
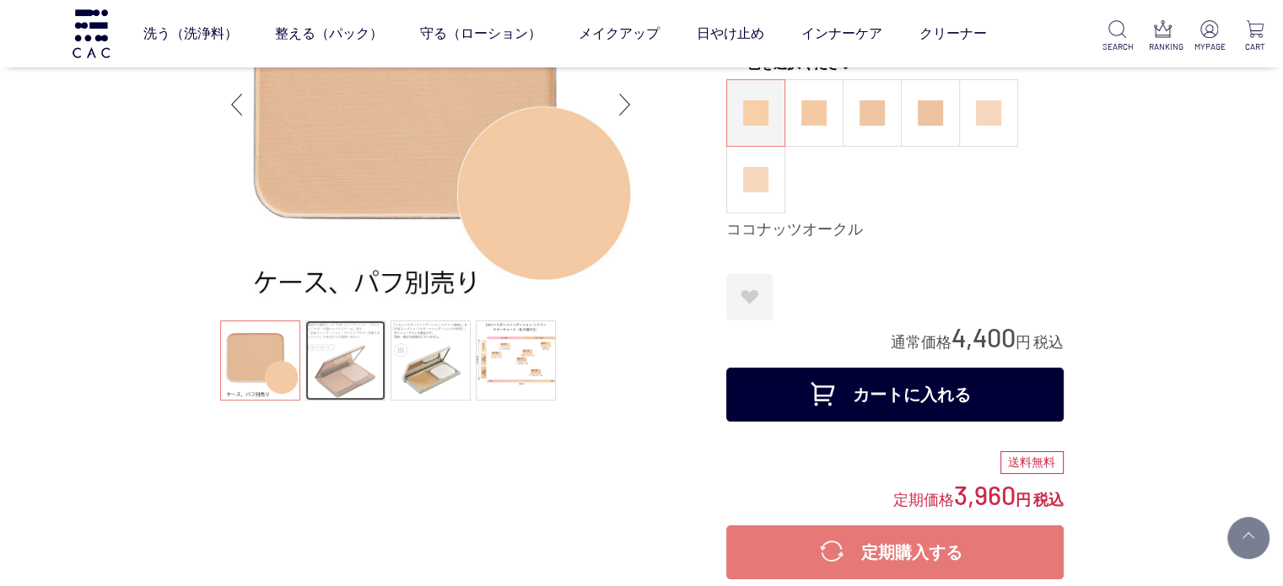
click at [369, 380] on link at bounding box center [345, 360] width 80 height 80
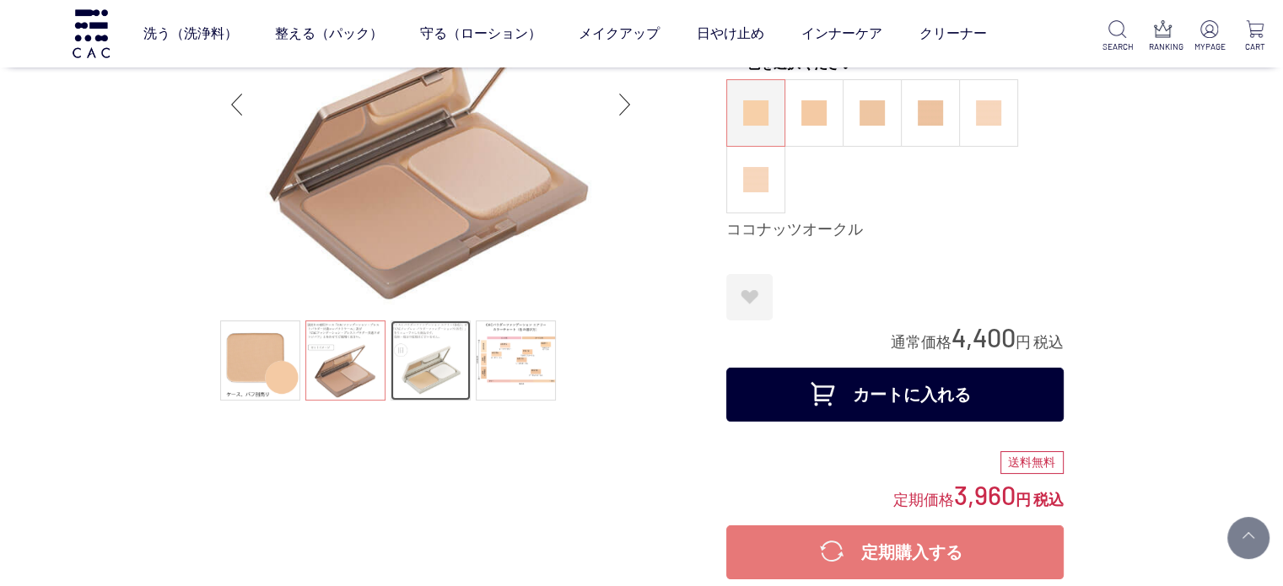
click at [442, 380] on link at bounding box center [430, 360] width 80 height 80
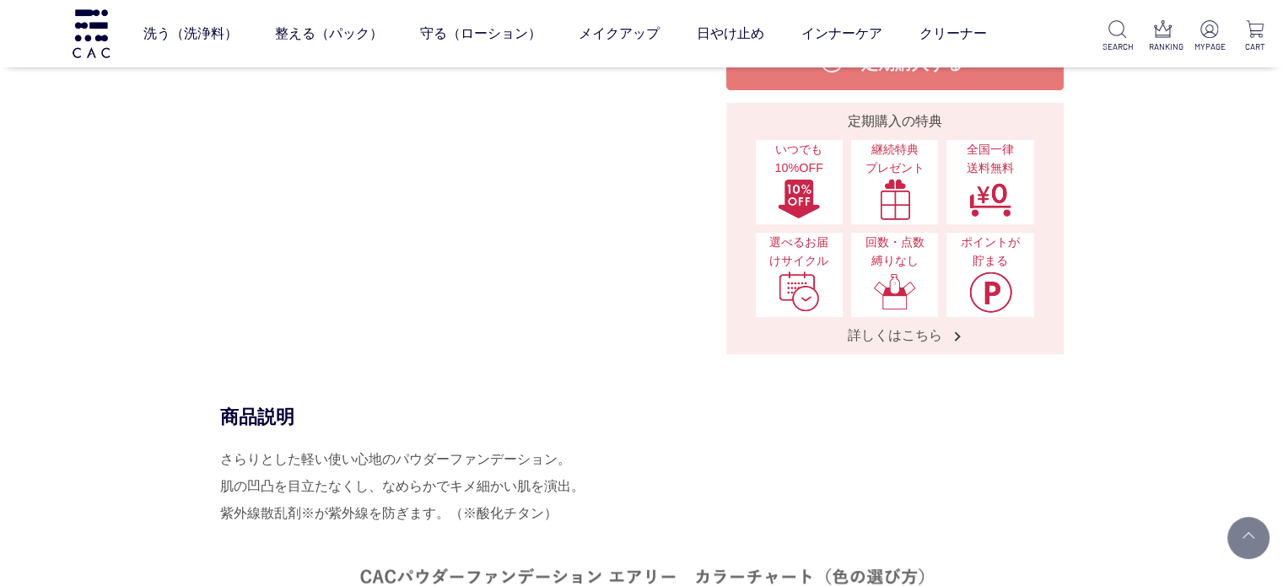
scroll to position [337, 0]
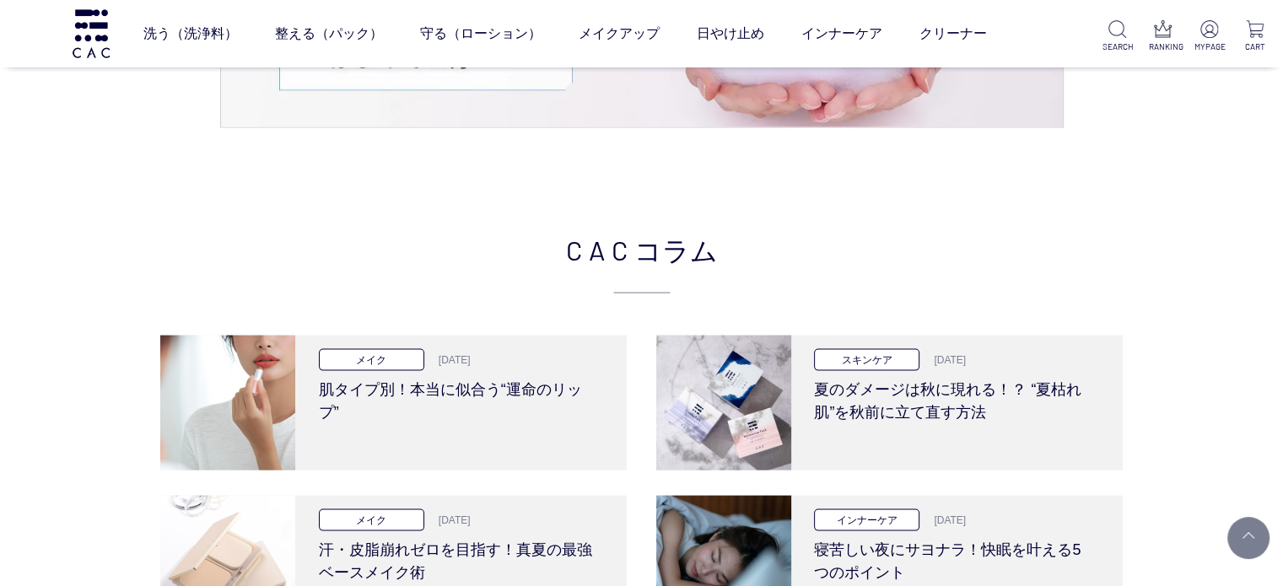
scroll to position [3711, 0]
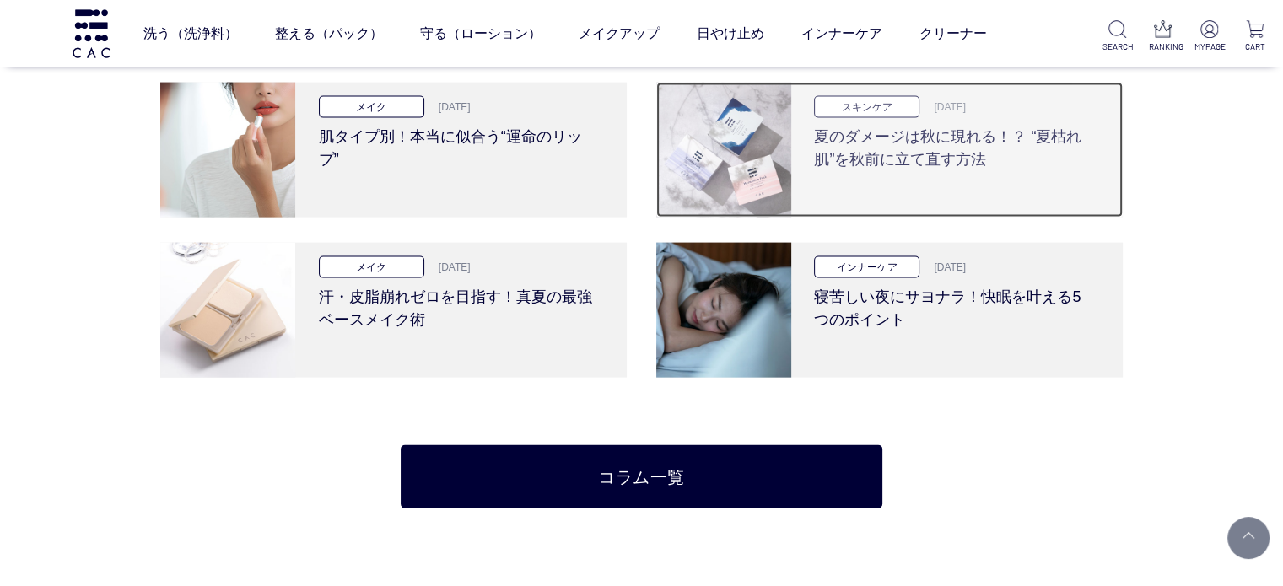
click at [918, 154] on h3 "夏のダメージは秋に現れる！？ “夏枯れ肌”を秋前に立て直す方法" at bounding box center [954, 144] width 280 height 53
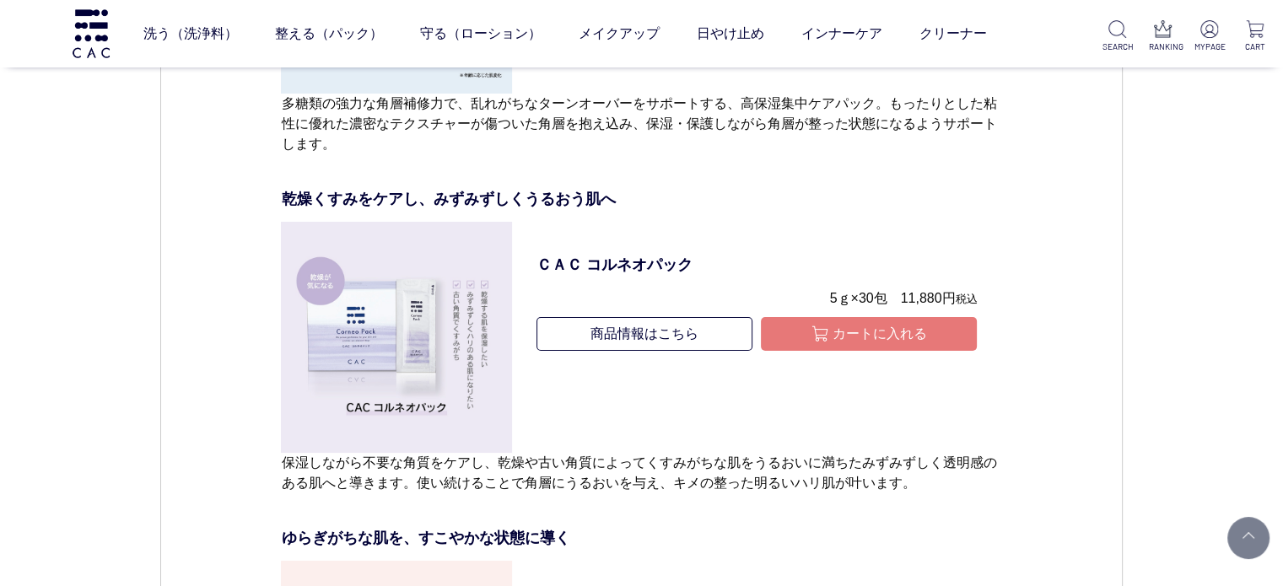
scroll to position [5904, 0]
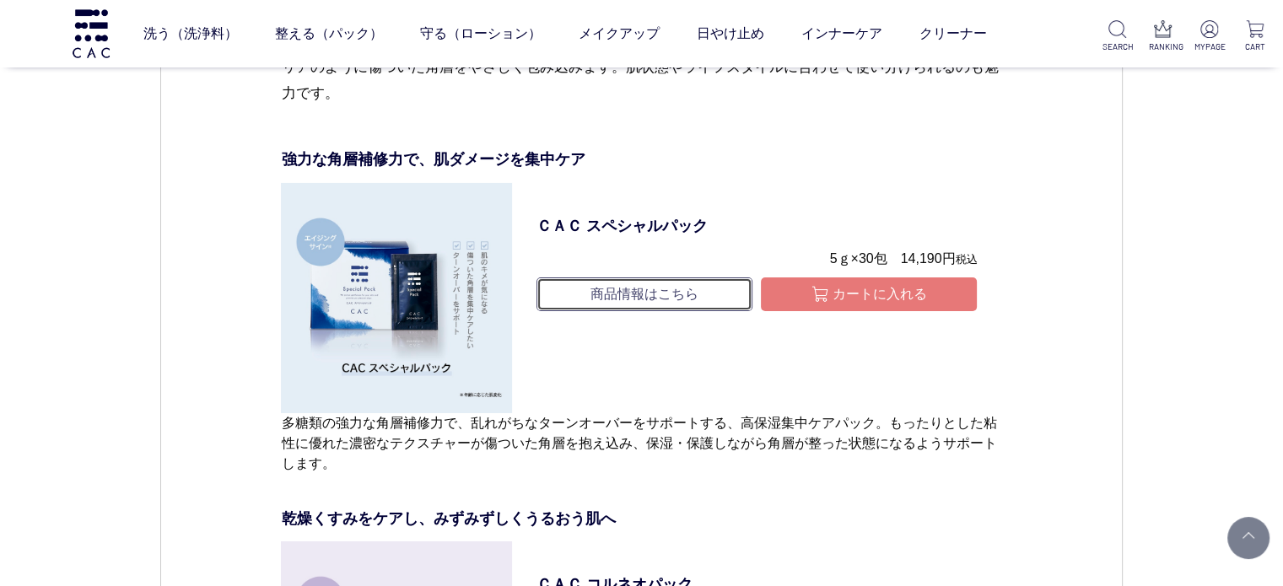
click at [681, 311] on link "商品情報はこちら" at bounding box center [644, 294] width 216 height 34
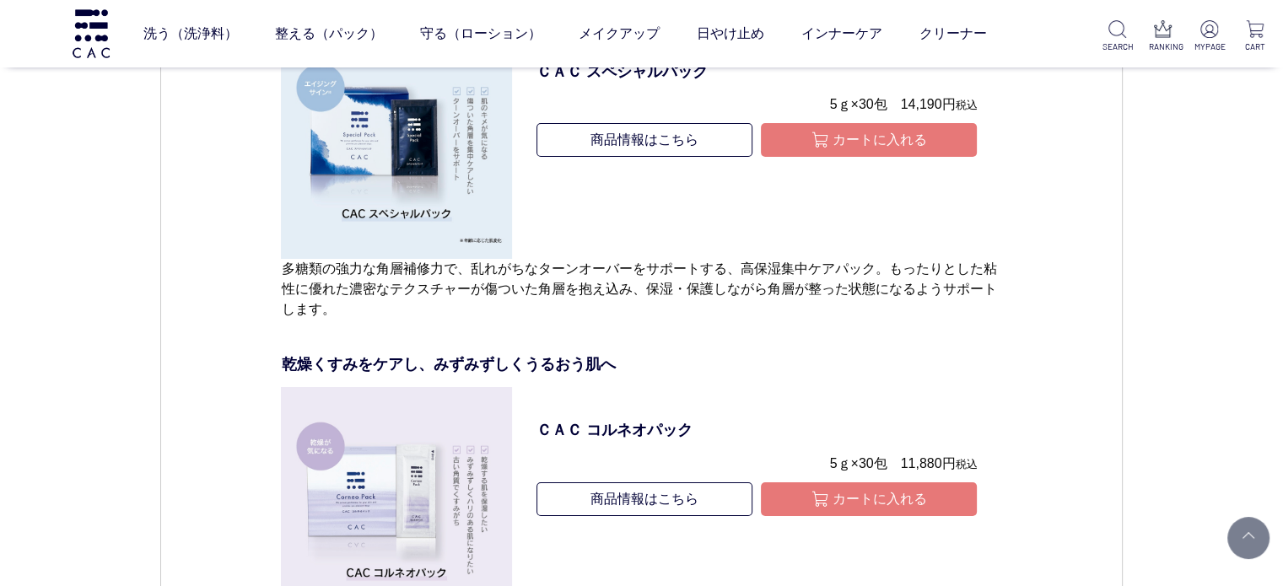
scroll to position [6158, 0]
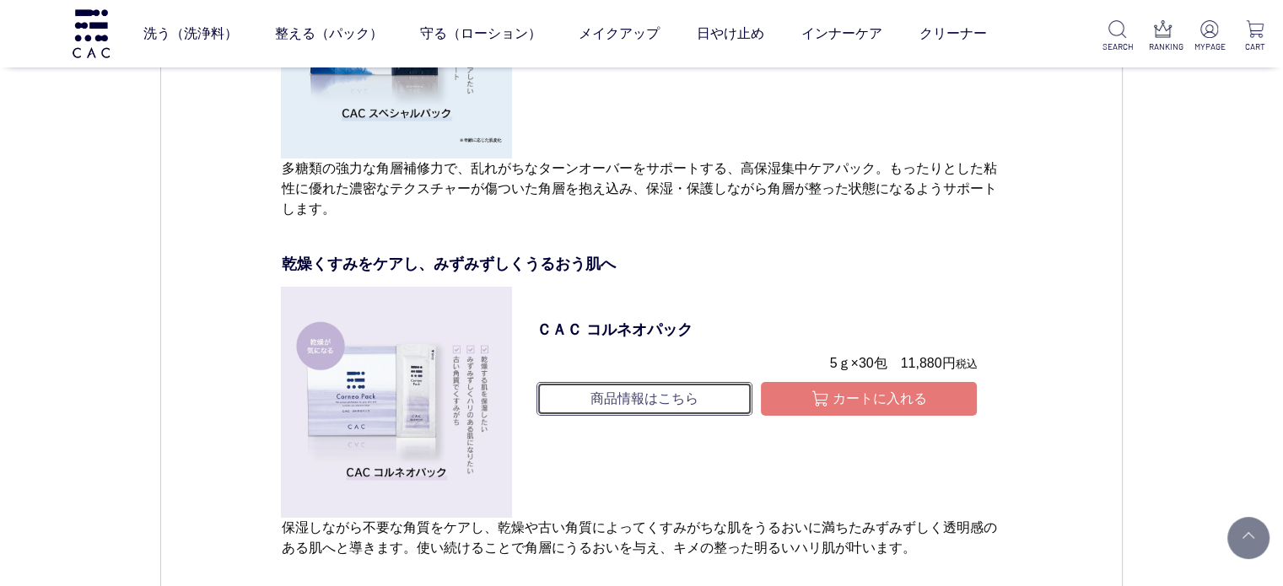
click at [655, 416] on link "商品情報はこちら" at bounding box center [644, 399] width 216 height 34
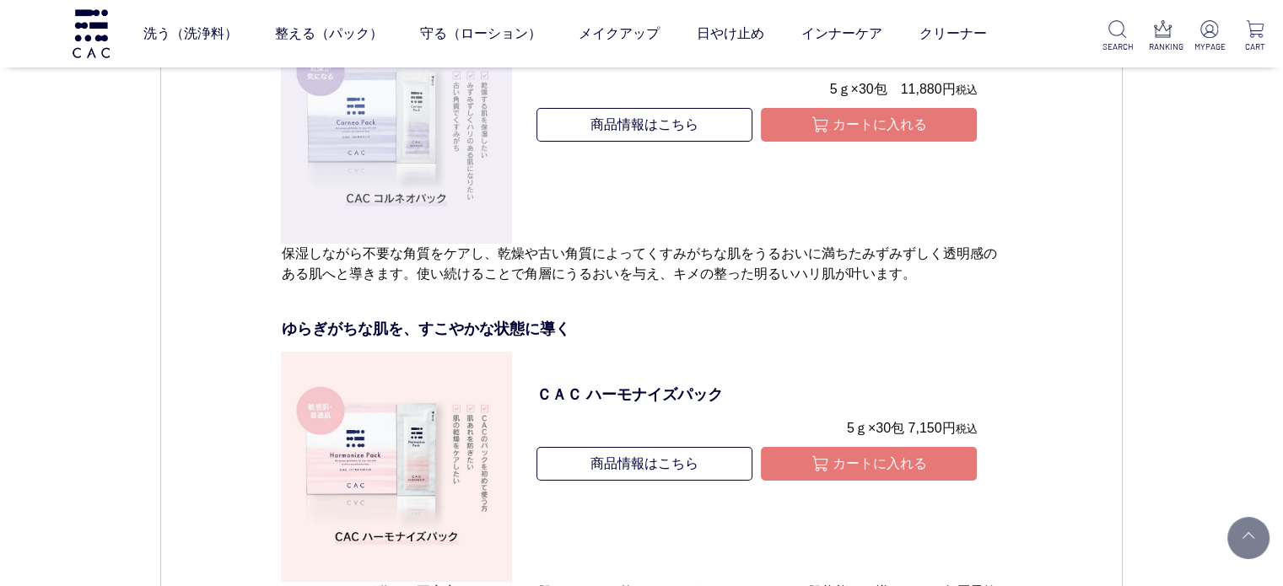
scroll to position [6497, 0]
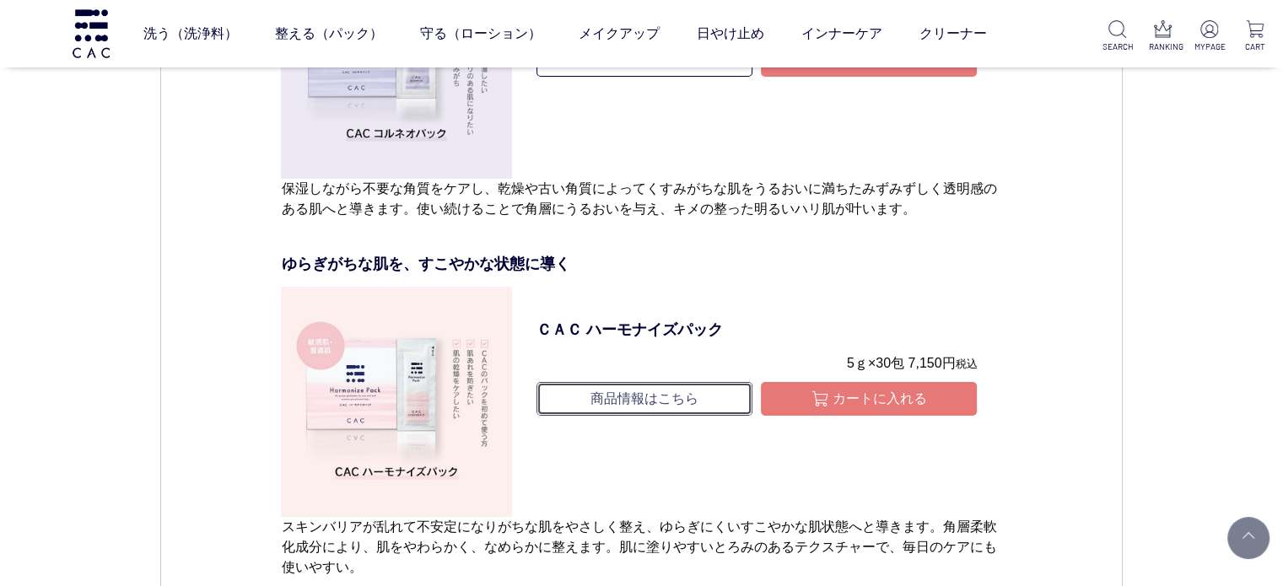
click at [607, 416] on link "商品情報はこちら" at bounding box center [644, 399] width 216 height 34
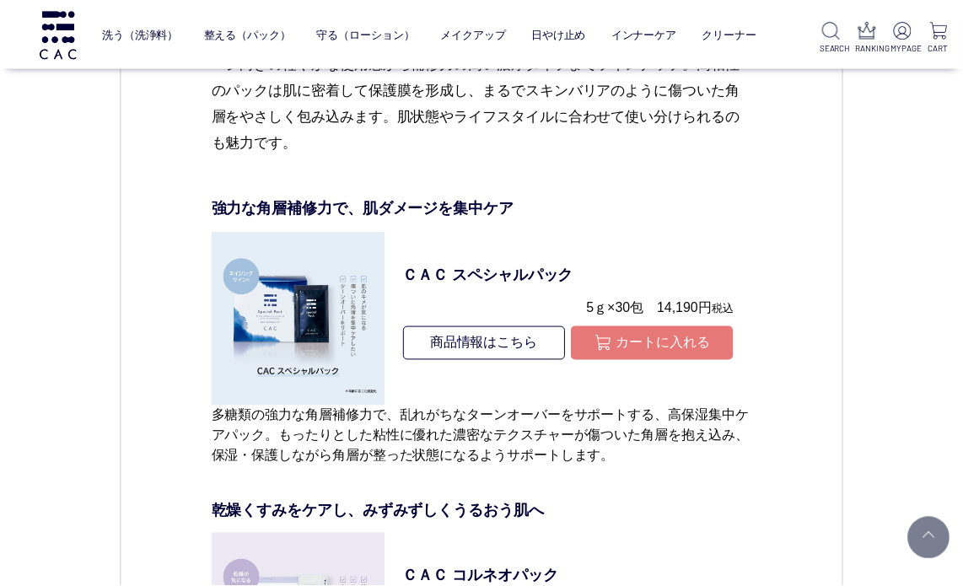
scroll to position [5697, 0]
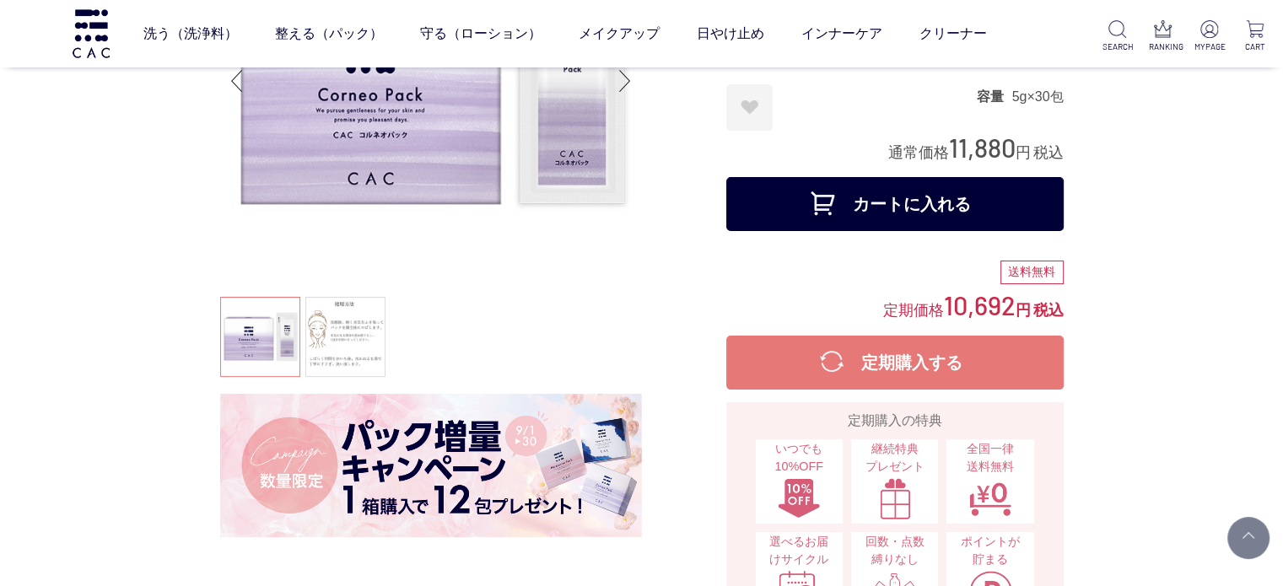
scroll to position [422, 0]
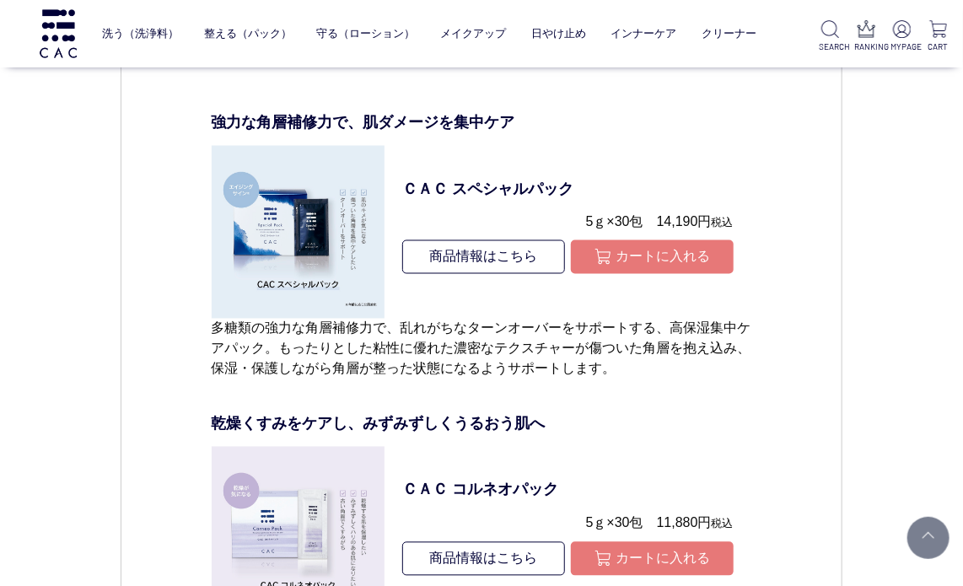
scroll to position [5782, 0]
click at [483, 260] on link "商品情報はこちら" at bounding box center [483, 257] width 162 height 34
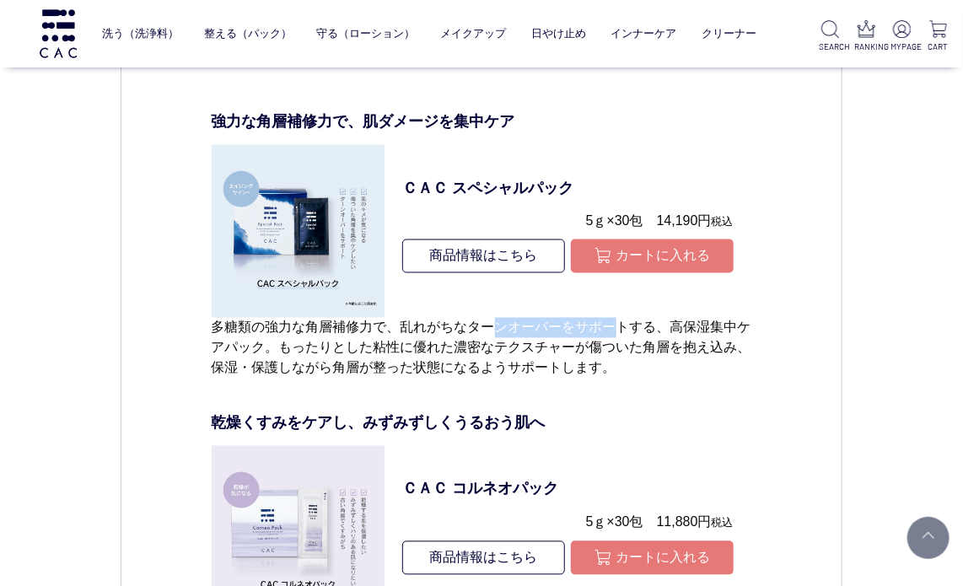
drag, startPoint x: 506, startPoint y: 331, endPoint x: 610, endPoint y: 331, distance: 103.7
click at [610, 331] on p "多糖類の強力な角層補修力で、乱れがちなターンオーバーをサポートする、高保湿集中ケアパック。もったりとした粘性に優れた濃密なテクスチャーが傷ついた角層を抱え込み…" at bounding box center [482, 348] width 541 height 61
copy p "ンオーバーをサポー"
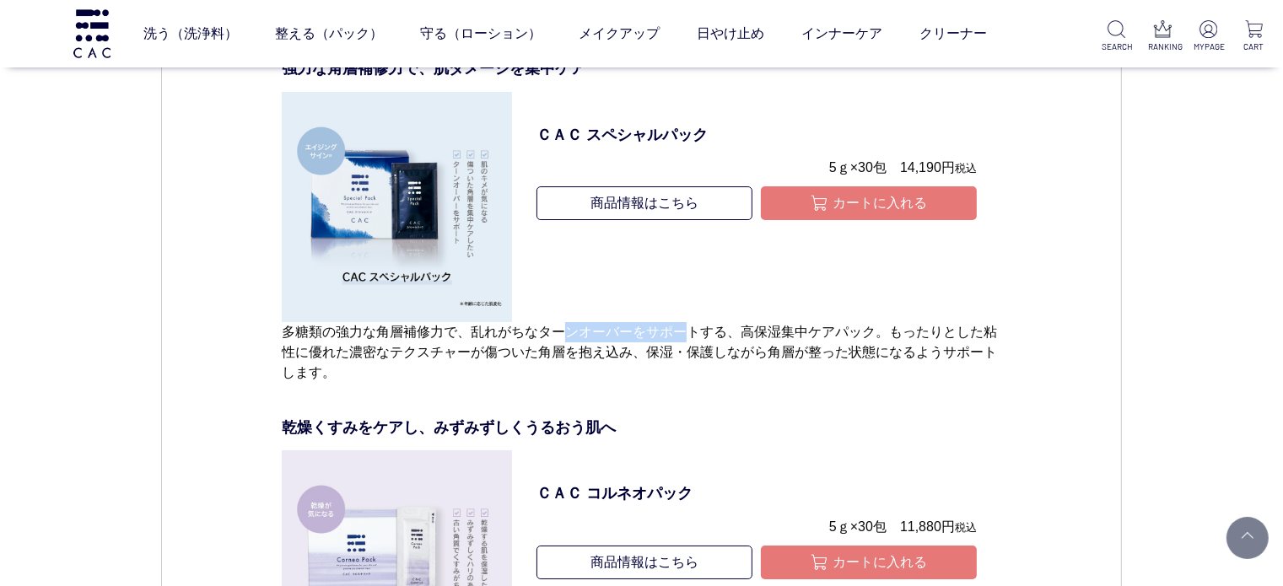
scroll to position [5993, 0]
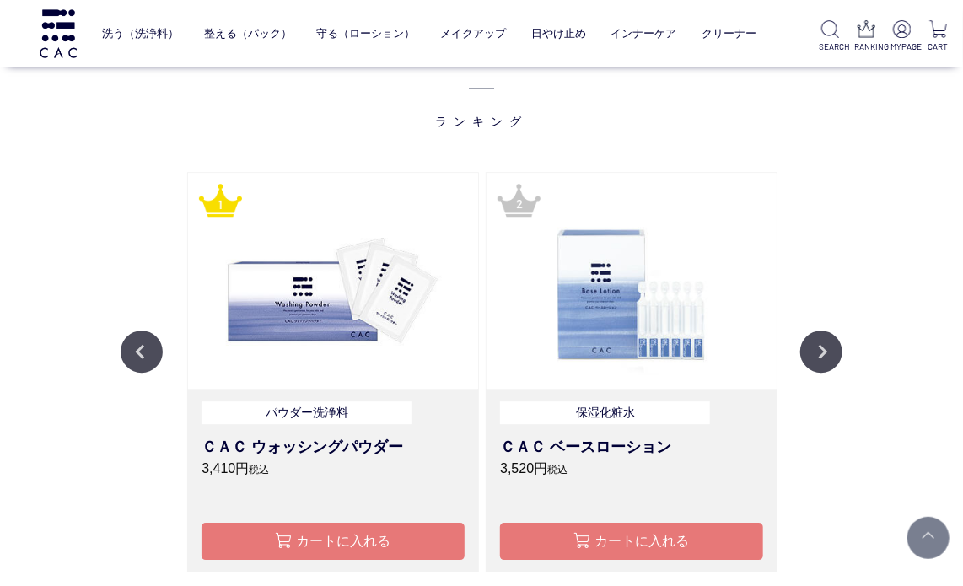
scroll to position [1771, 0]
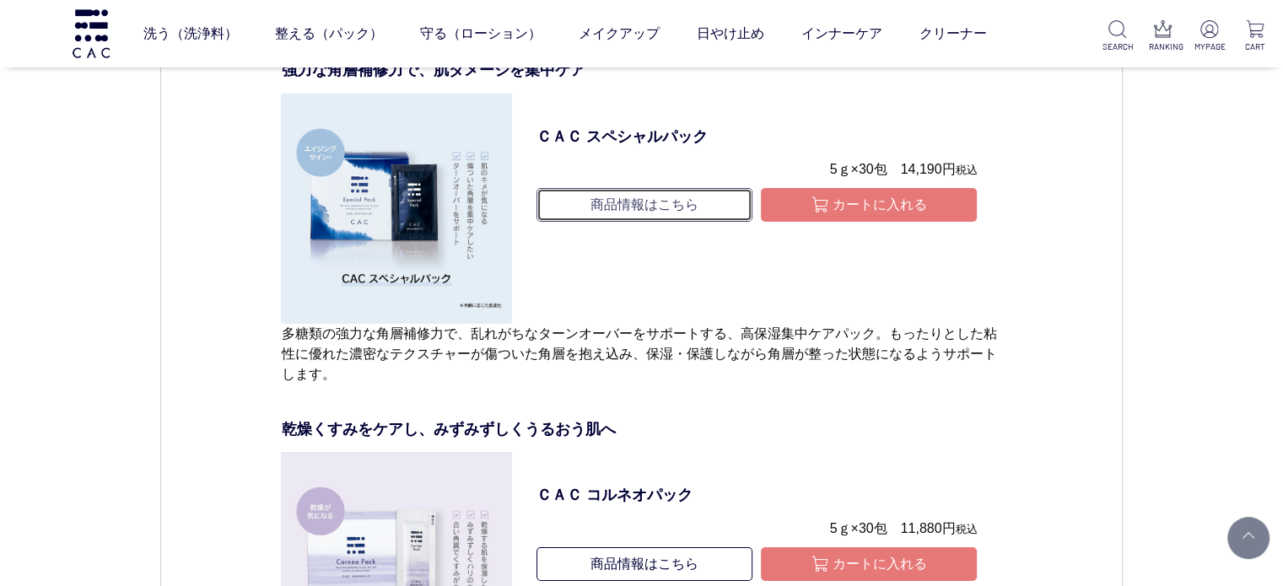
click at [629, 222] on link "商品情報はこちら" at bounding box center [644, 205] width 216 height 34
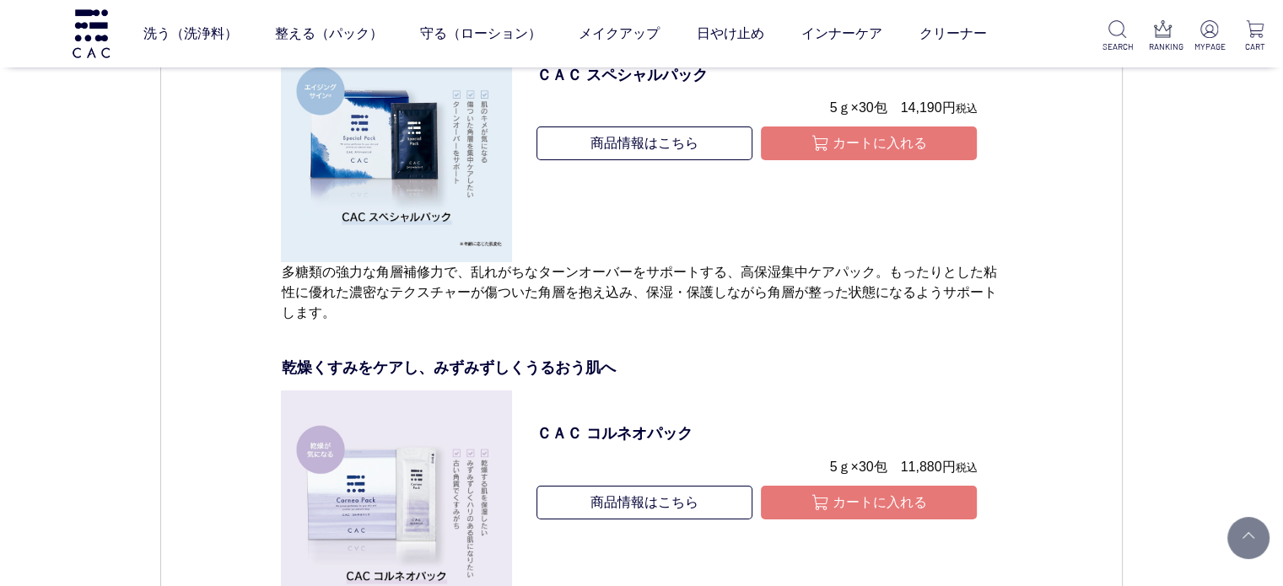
scroll to position [6332, 0]
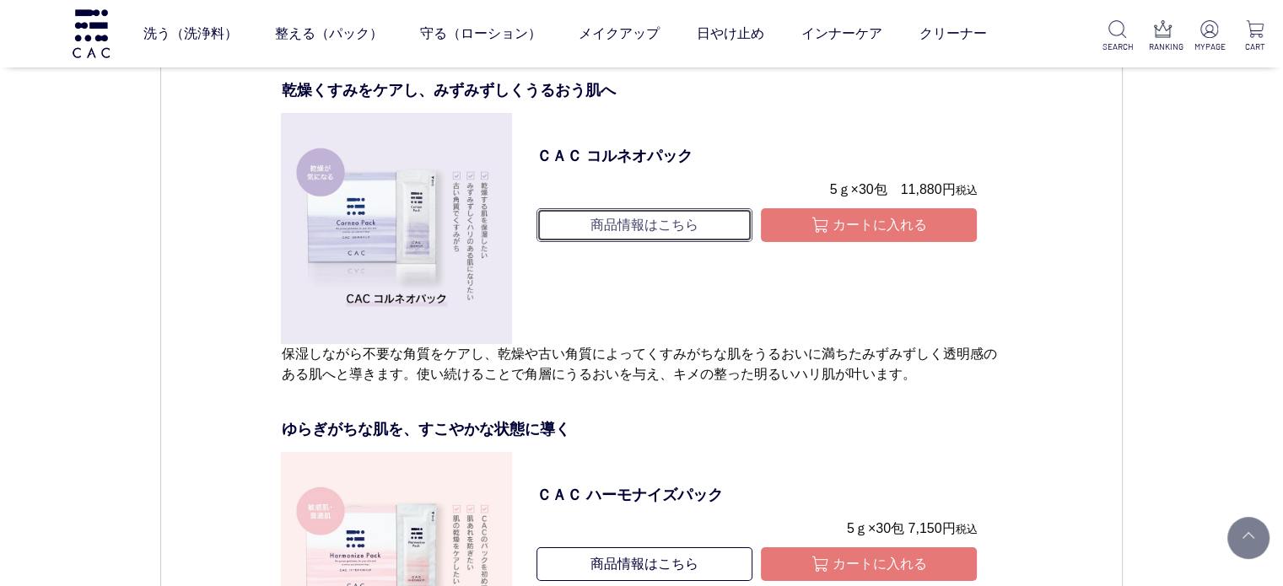
click at [604, 242] on link "商品情報はこちら" at bounding box center [644, 225] width 216 height 34
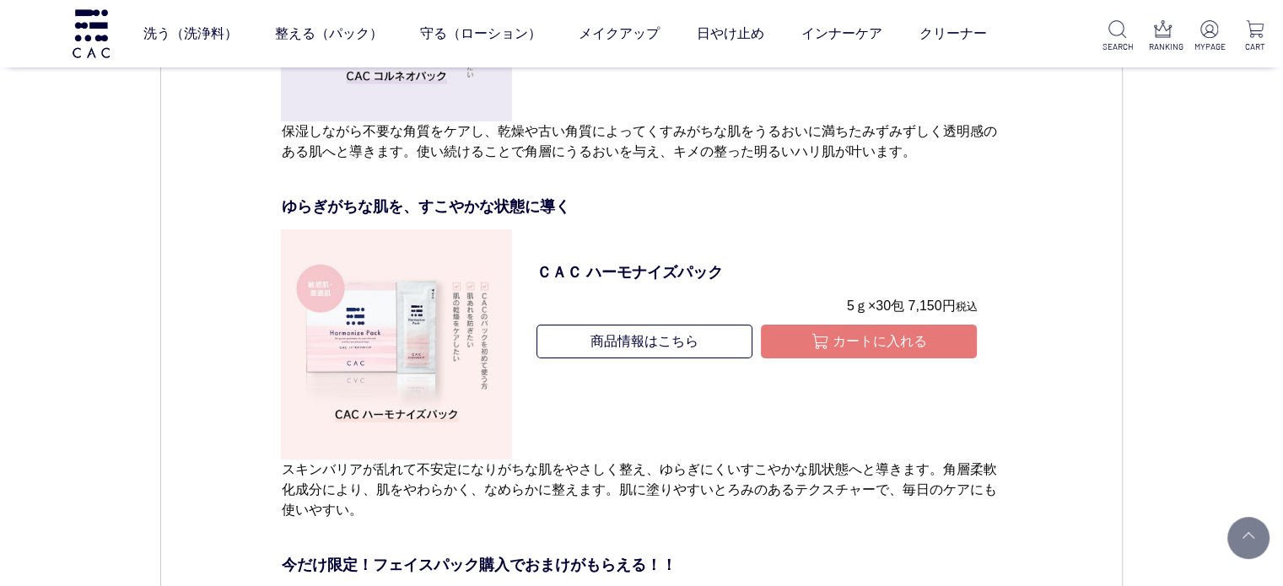
scroll to position [6671, 0]
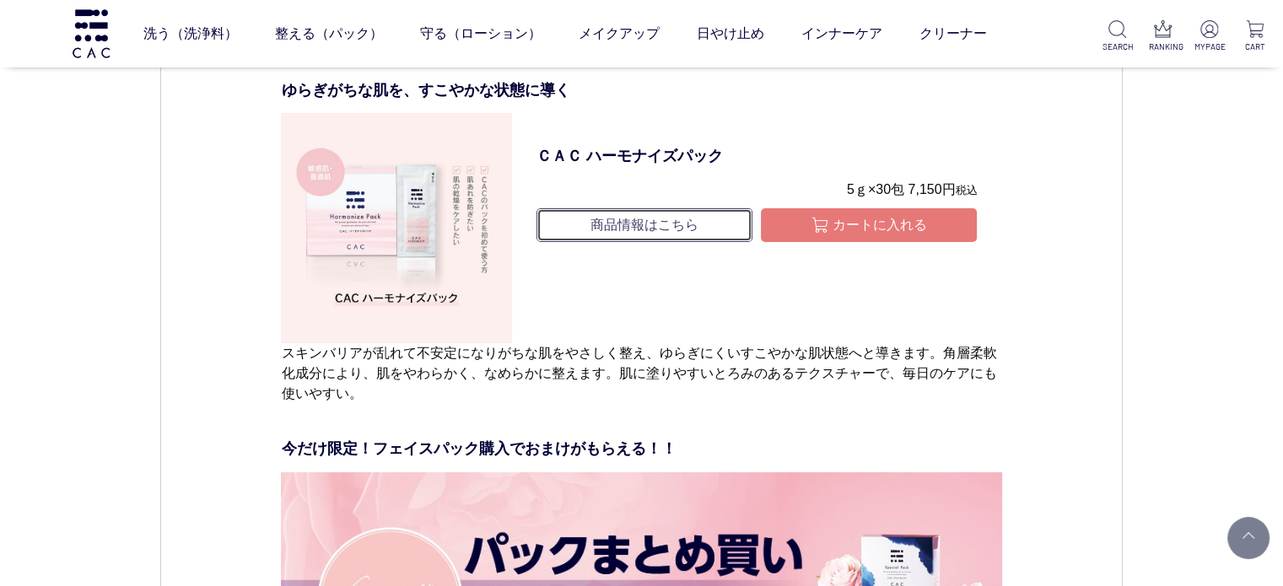
click at [660, 242] on link "商品情報はこちら" at bounding box center [644, 225] width 216 height 34
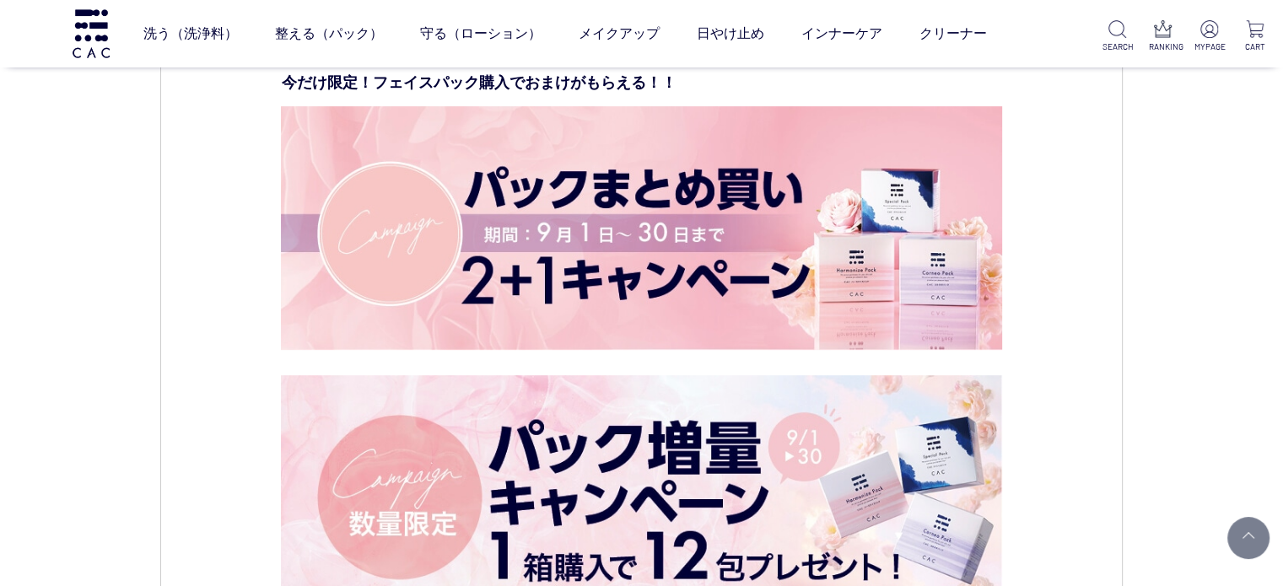
scroll to position [7092, 0]
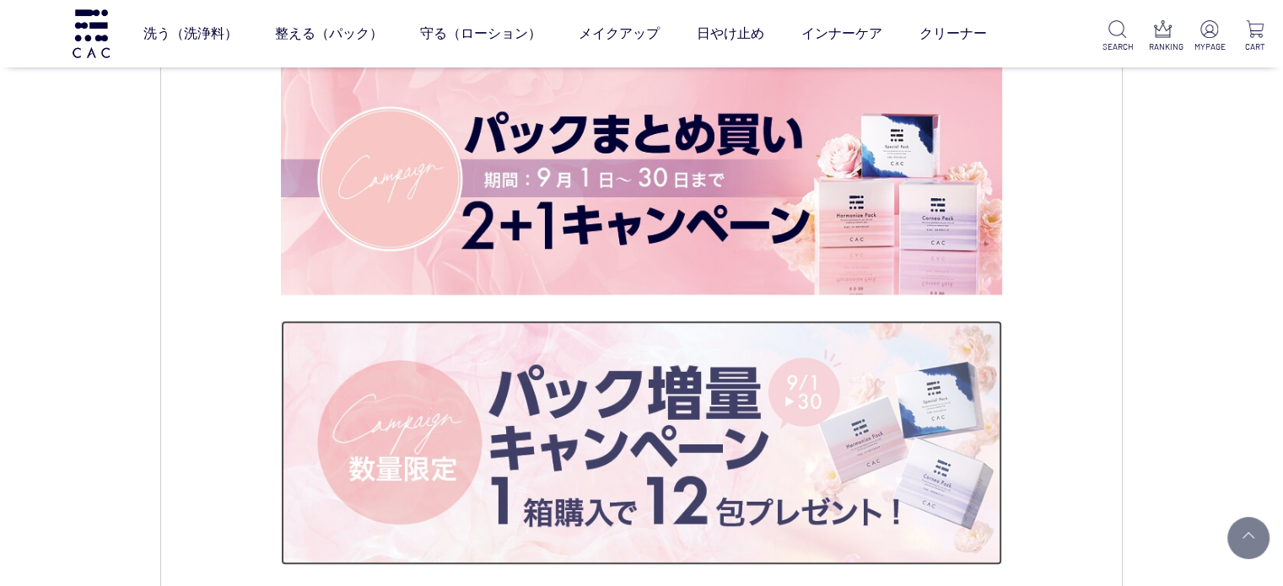
click at [533, 375] on img at bounding box center [641, 442] width 720 height 245
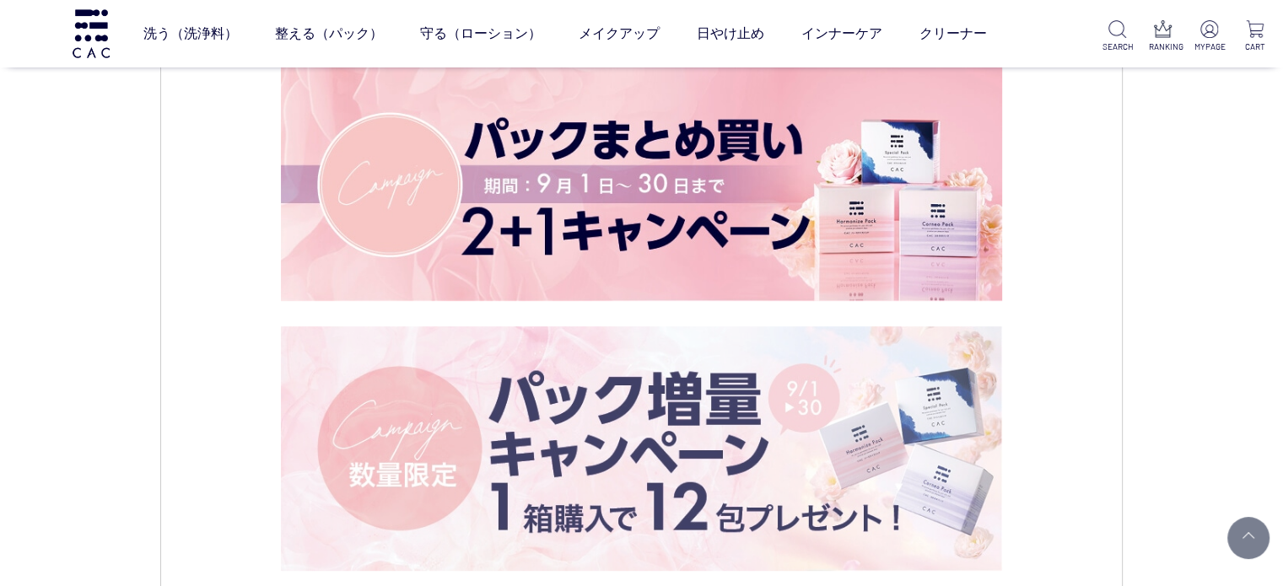
scroll to position [7003, 0]
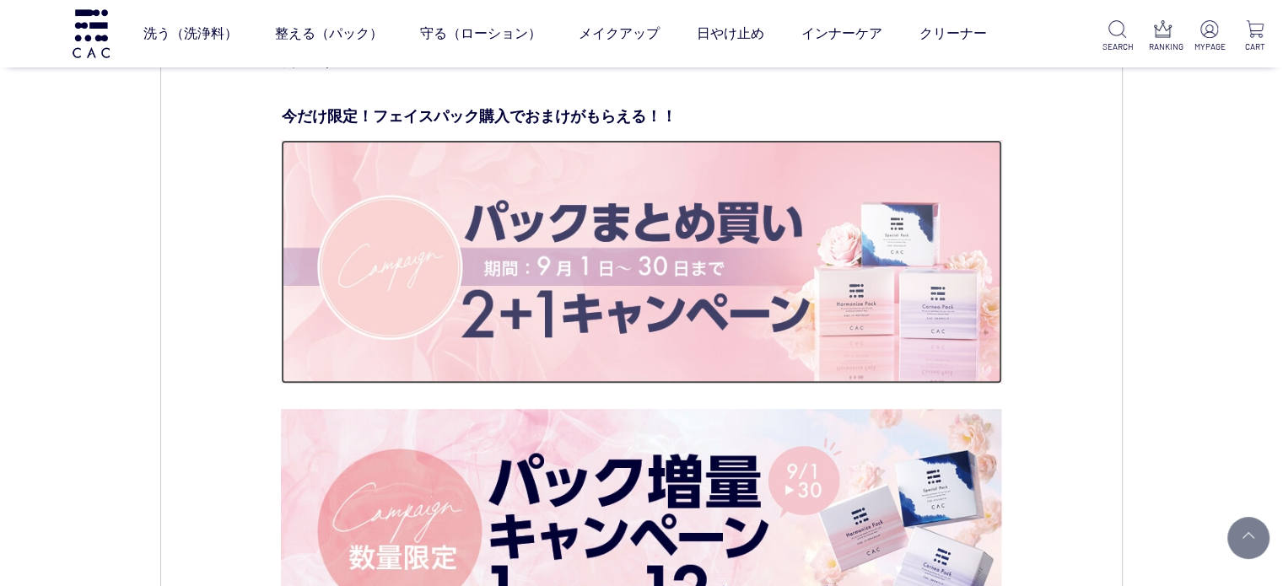
click at [662, 315] on img at bounding box center [641, 262] width 720 height 245
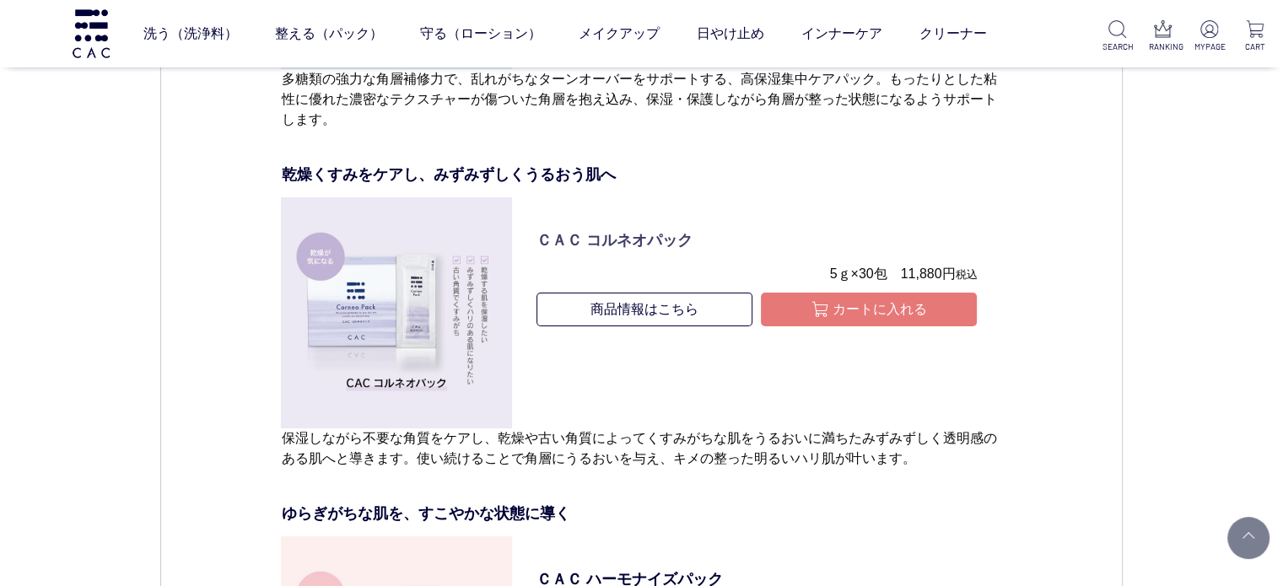
scroll to position [6072, 0]
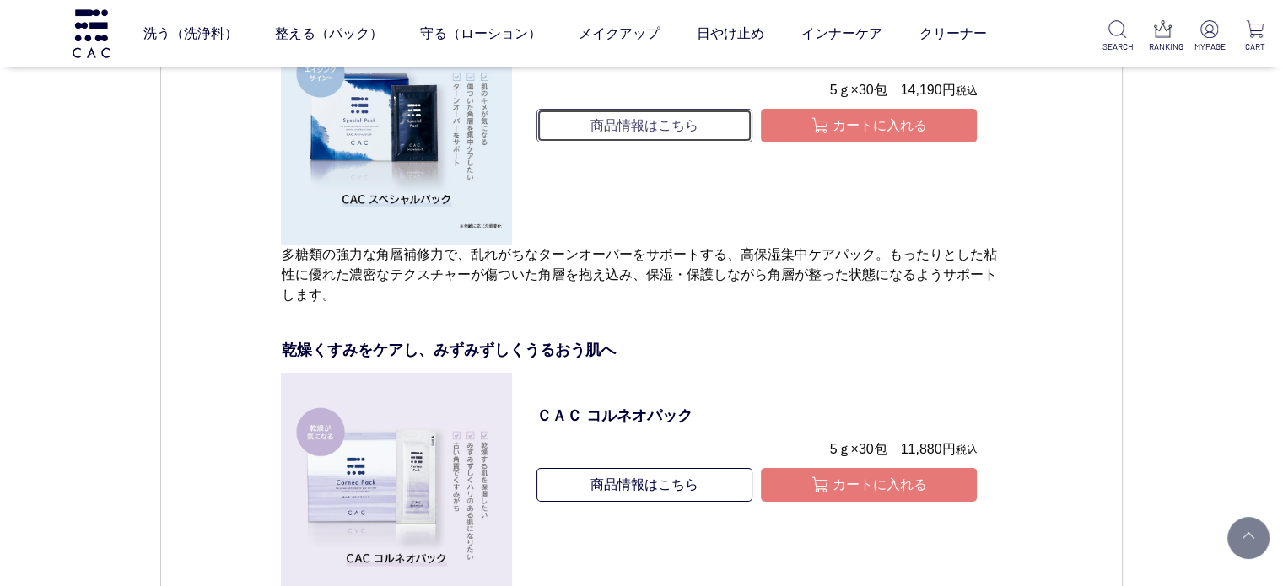
click at [711, 143] on link "商品情報はこちら" at bounding box center [644, 126] width 216 height 34
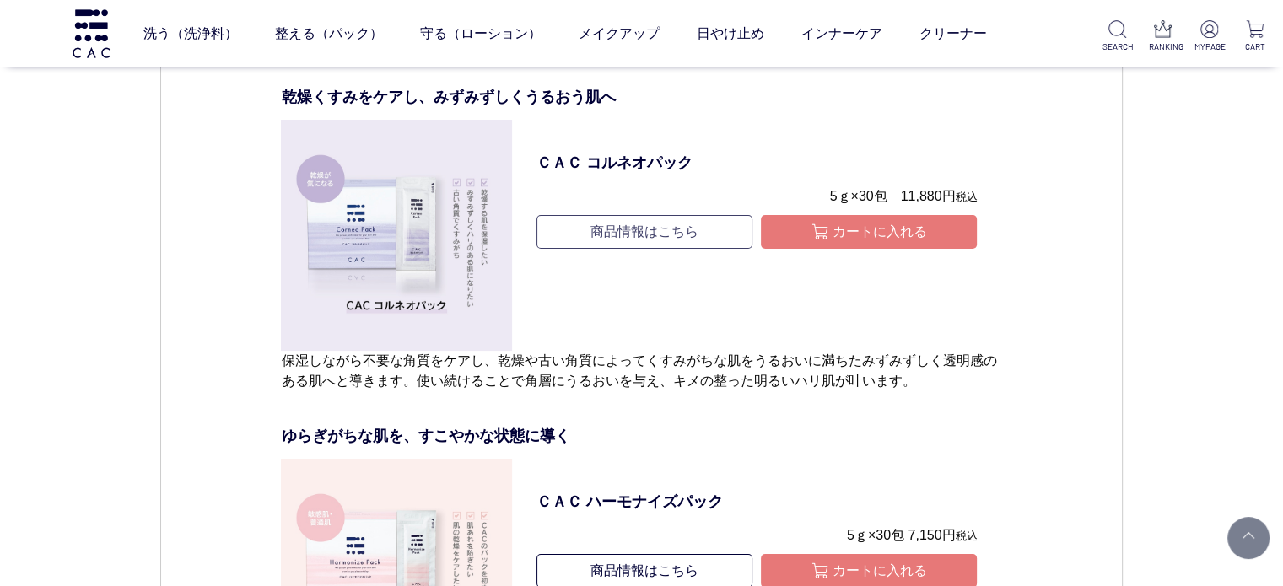
scroll to position [6328, 0]
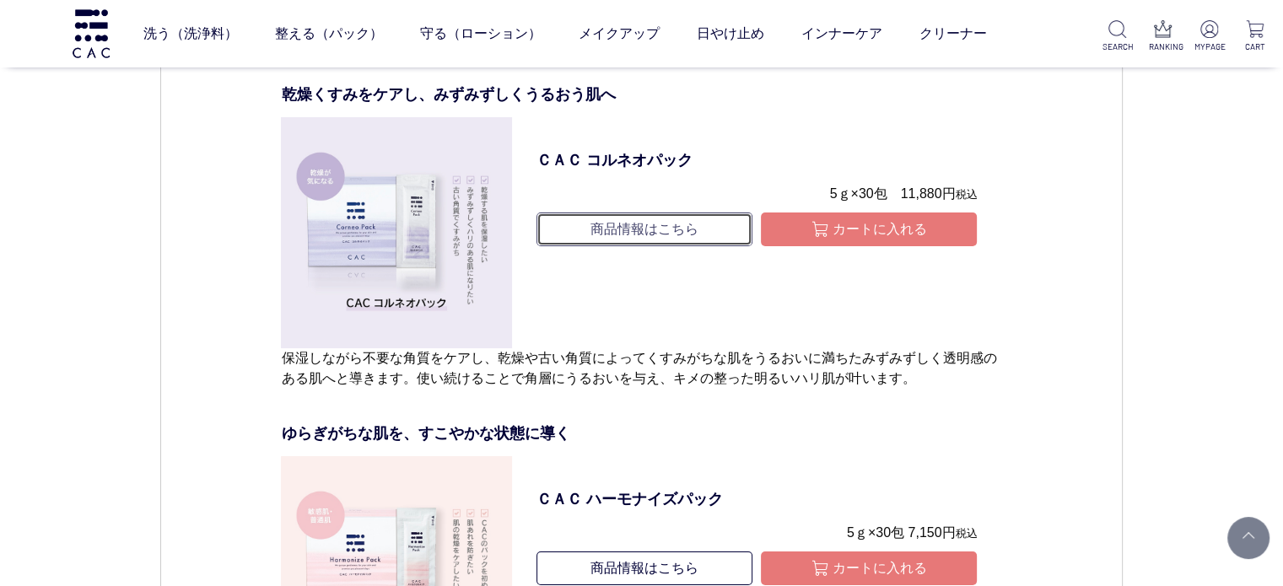
click at [636, 246] on link "商品情報はこちら" at bounding box center [644, 230] width 216 height 34
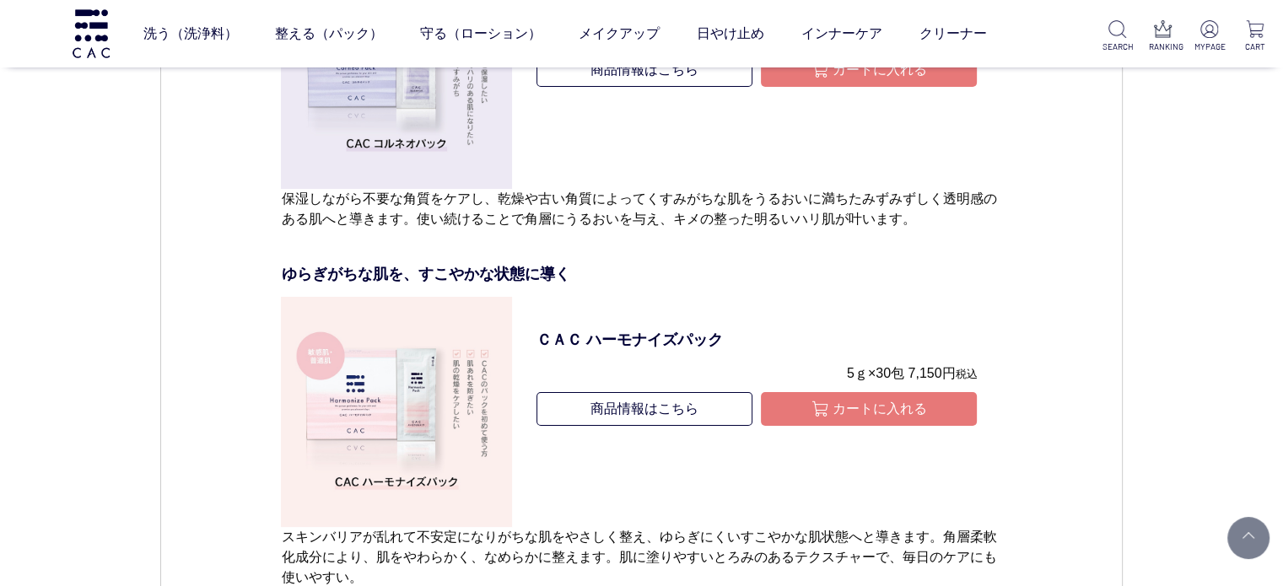
scroll to position [6497, 0]
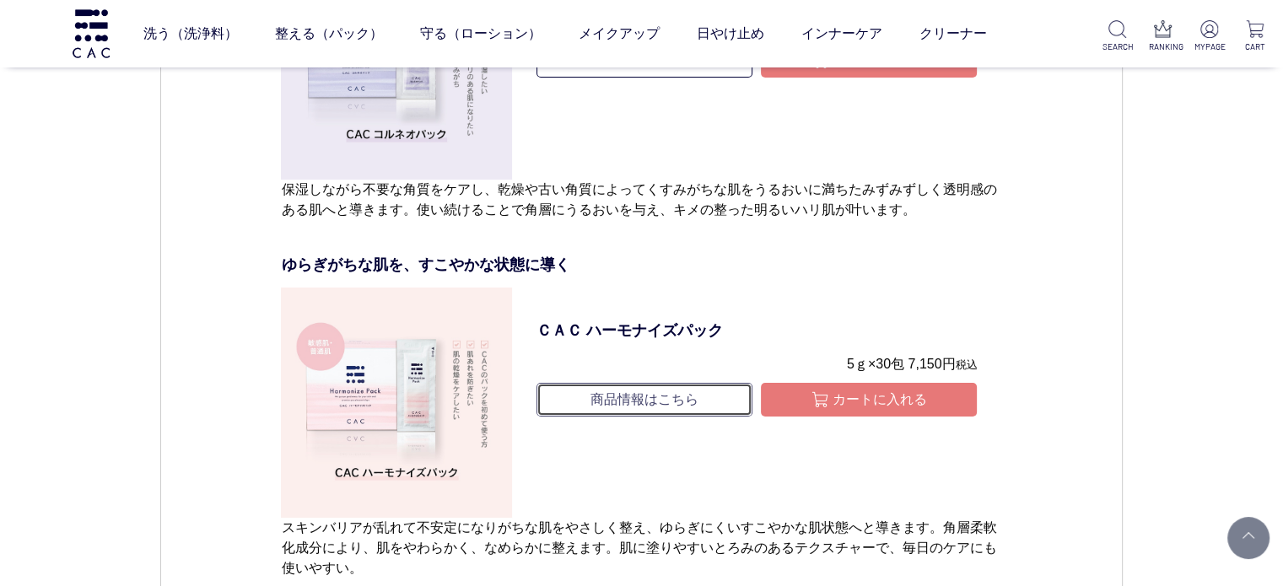
click at [617, 417] on link "商品情報はこちら" at bounding box center [644, 400] width 216 height 34
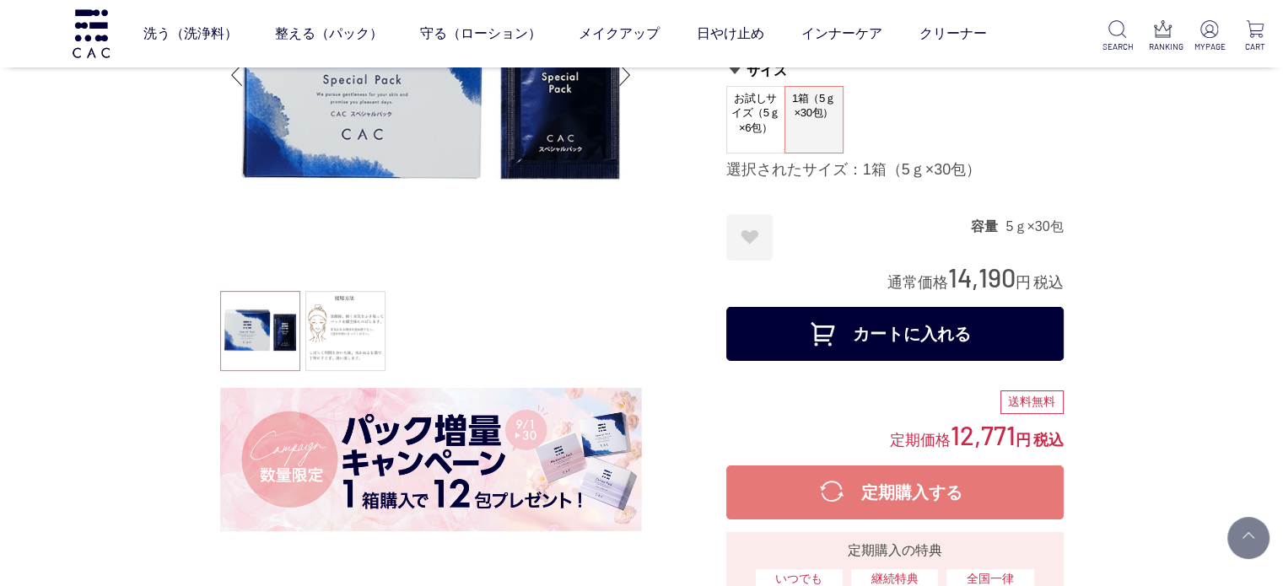
drag, startPoint x: 135, startPoint y: 377, endPoint x: 137, endPoint y: 369, distance: 8.8
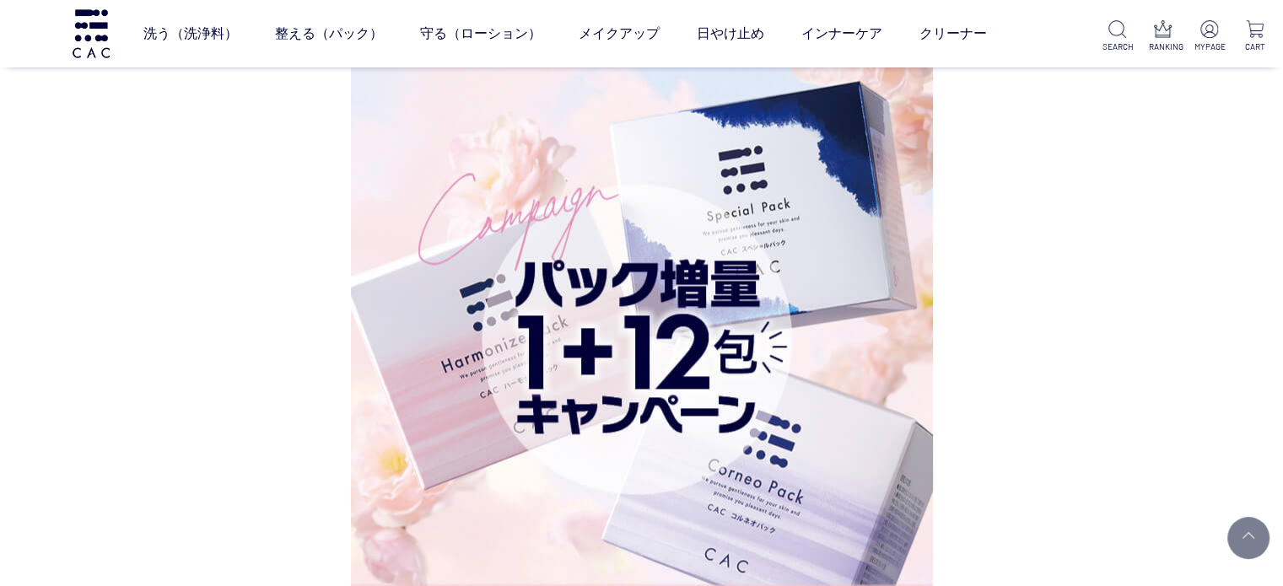
drag, startPoint x: 0, startPoint y: 0, endPoint x: 12, endPoint y: 377, distance: 377.2
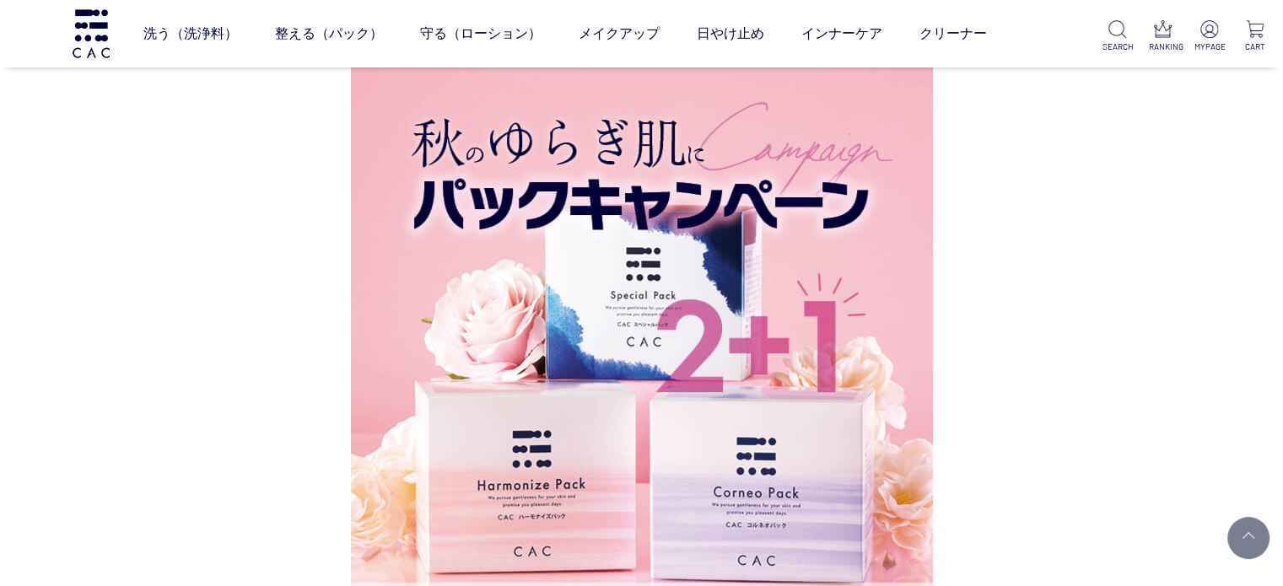
drag, startPoint x: 8, startPoint y: 354, endPoint x: 18, endPoint y: 347, distance: 12.0
